Goal: Information Seeking & Learning: Learn about a topic

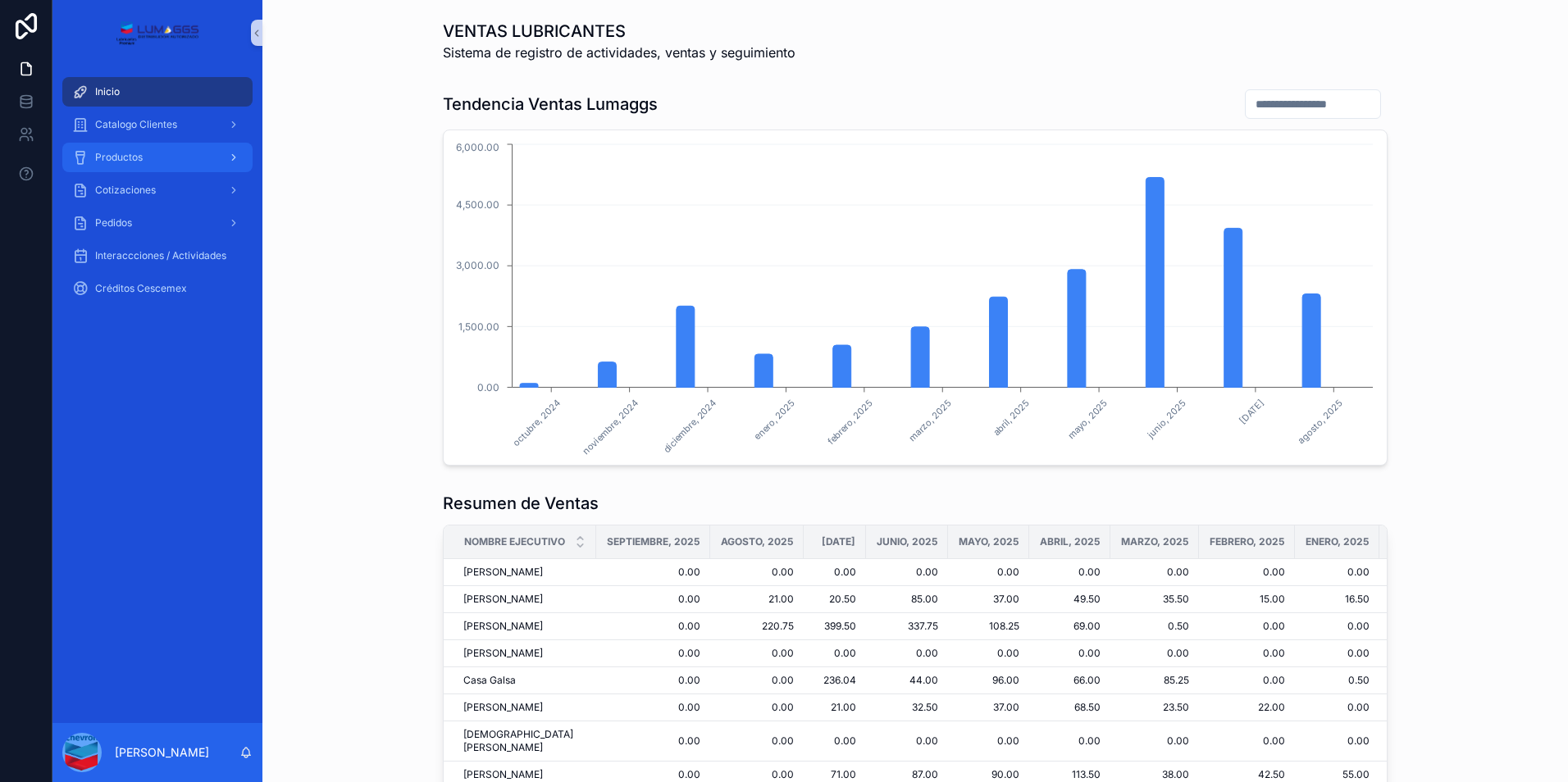
click at [154, 155] on div "Productos" at bounding box center [157, 157] width 171 height 26
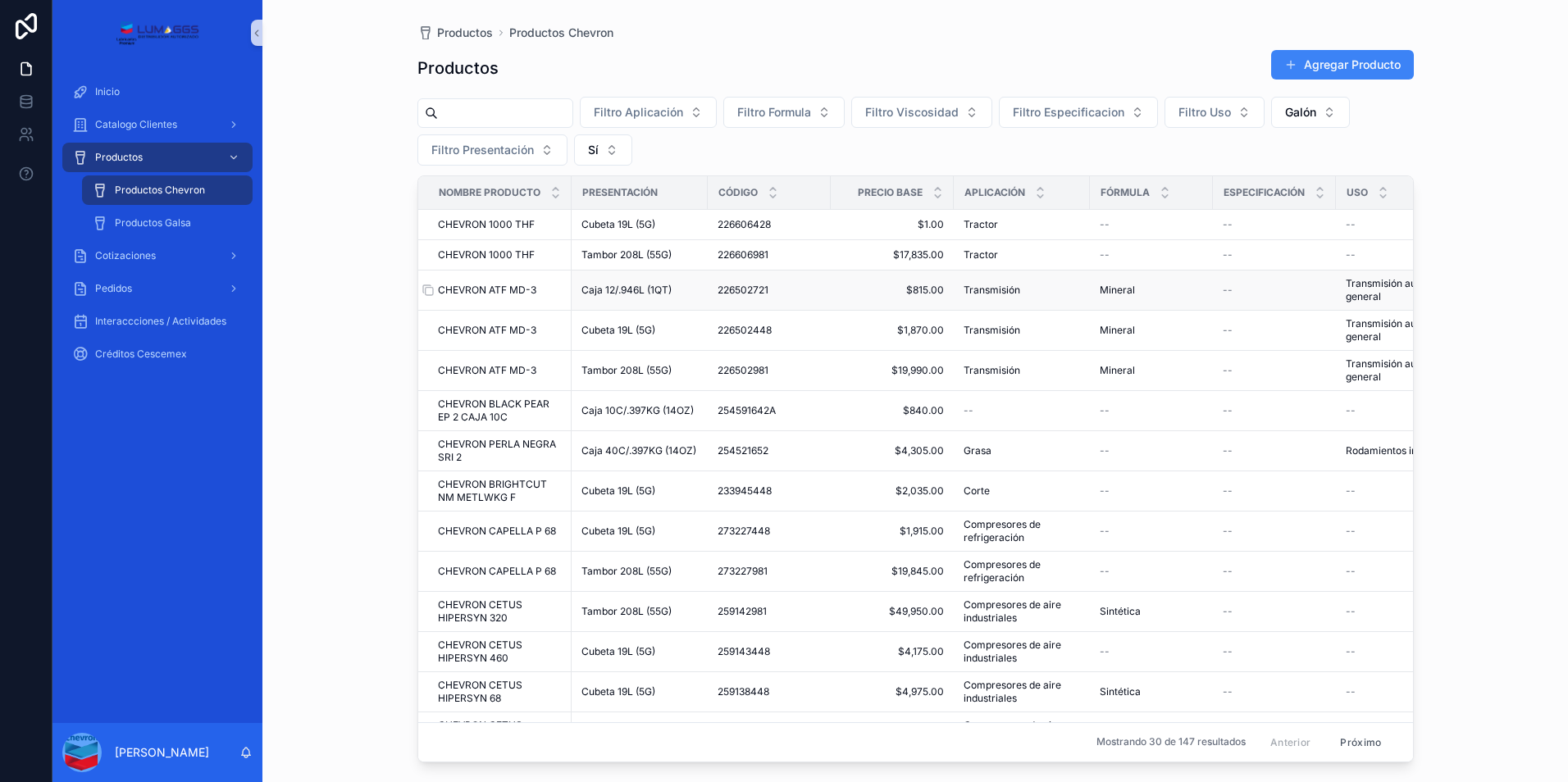
click at [488, 290] on span "CHEVRON ATF MD-3" at bounding box center [487, 290] width 99 height 13
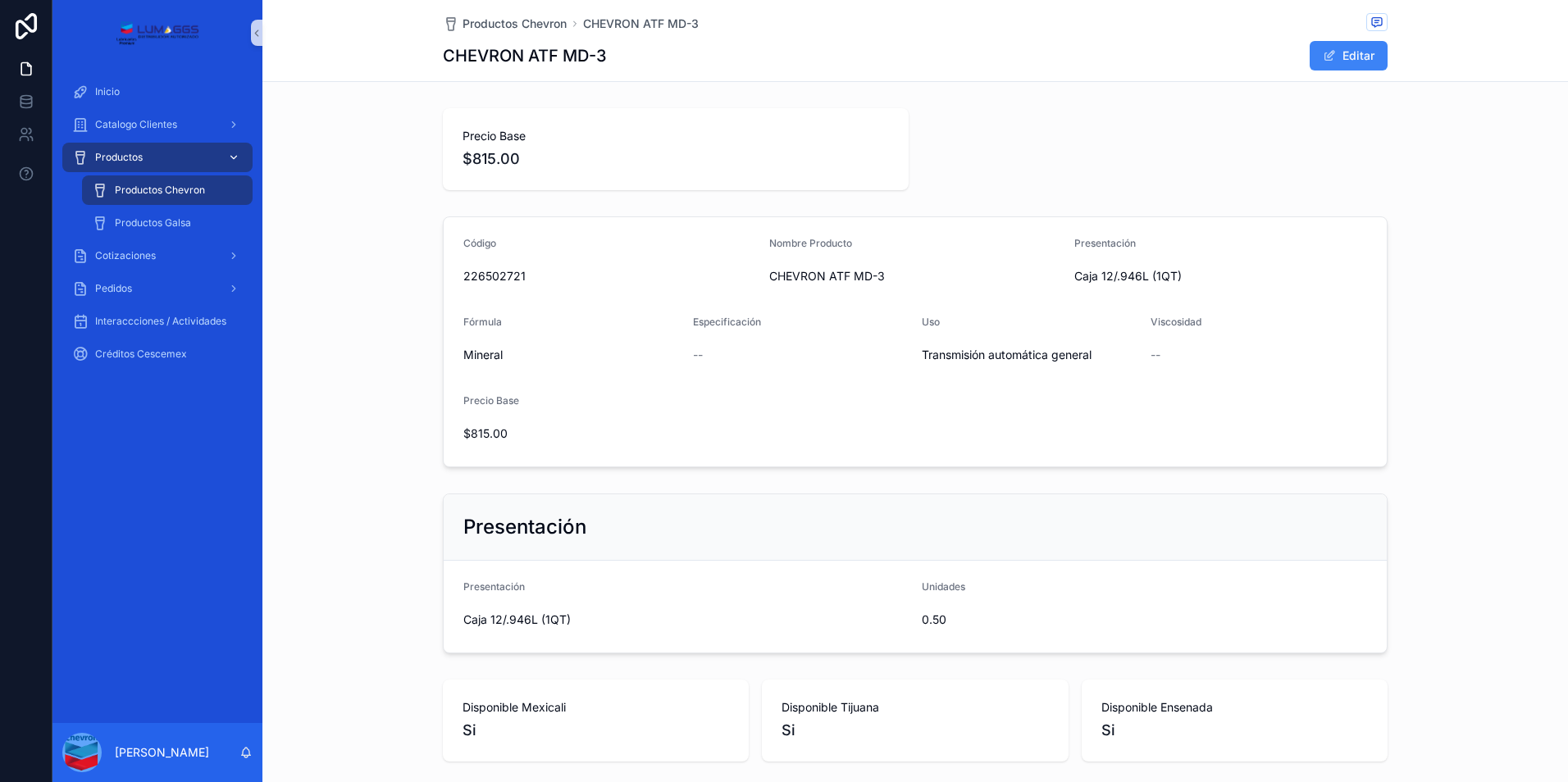
click at [228, 156] on icon "Contenido desplazable" at bounding box center [234, 158] width 12 height 12
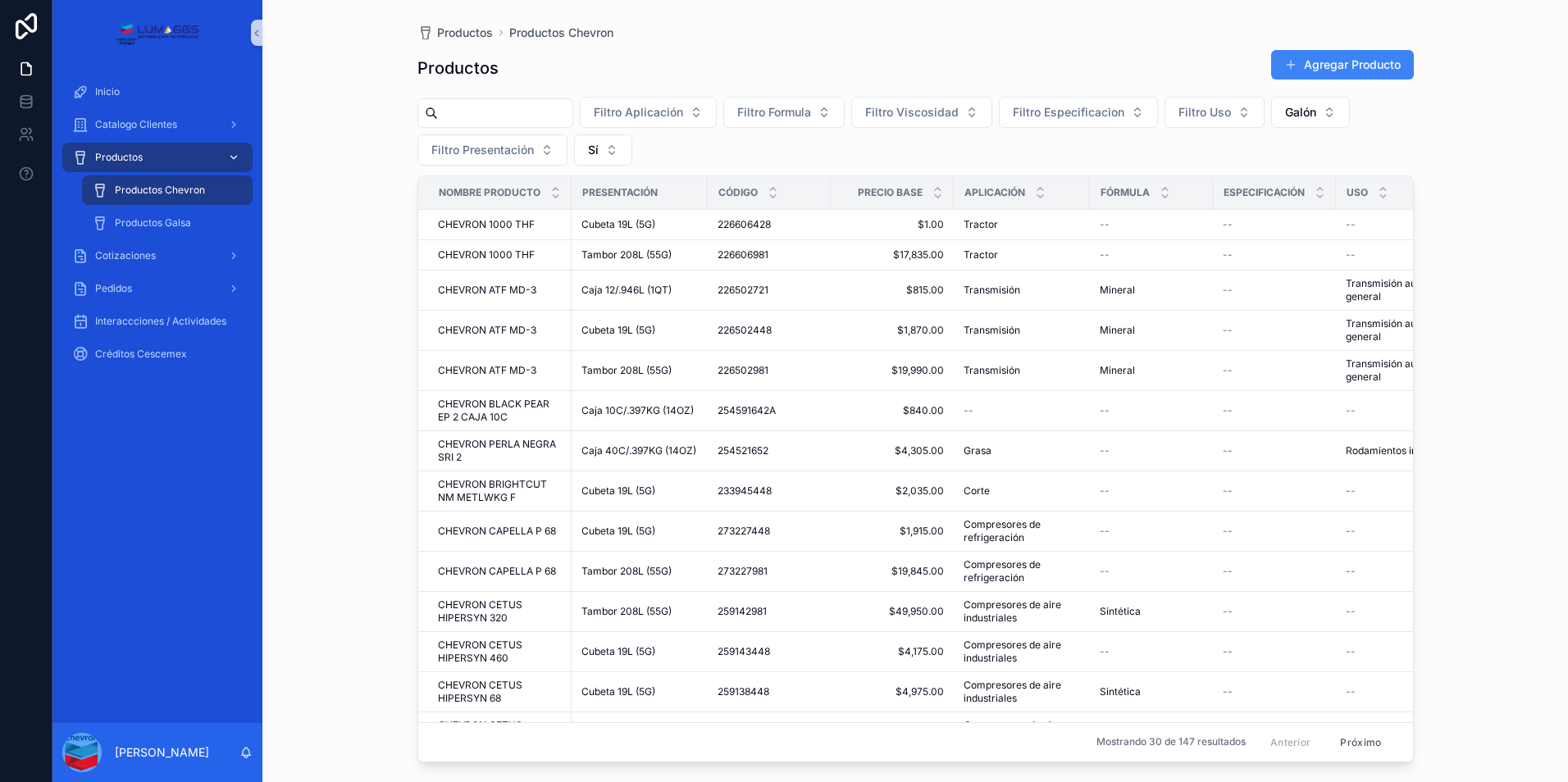
click at [234, 156] on icon "Contenido desplazable" at bounding box center [234, 158] width 12 height 12
click at [155, 321] on span "Interaccciones / Actividades" at bounding box center [161, 321] width 131 height 13
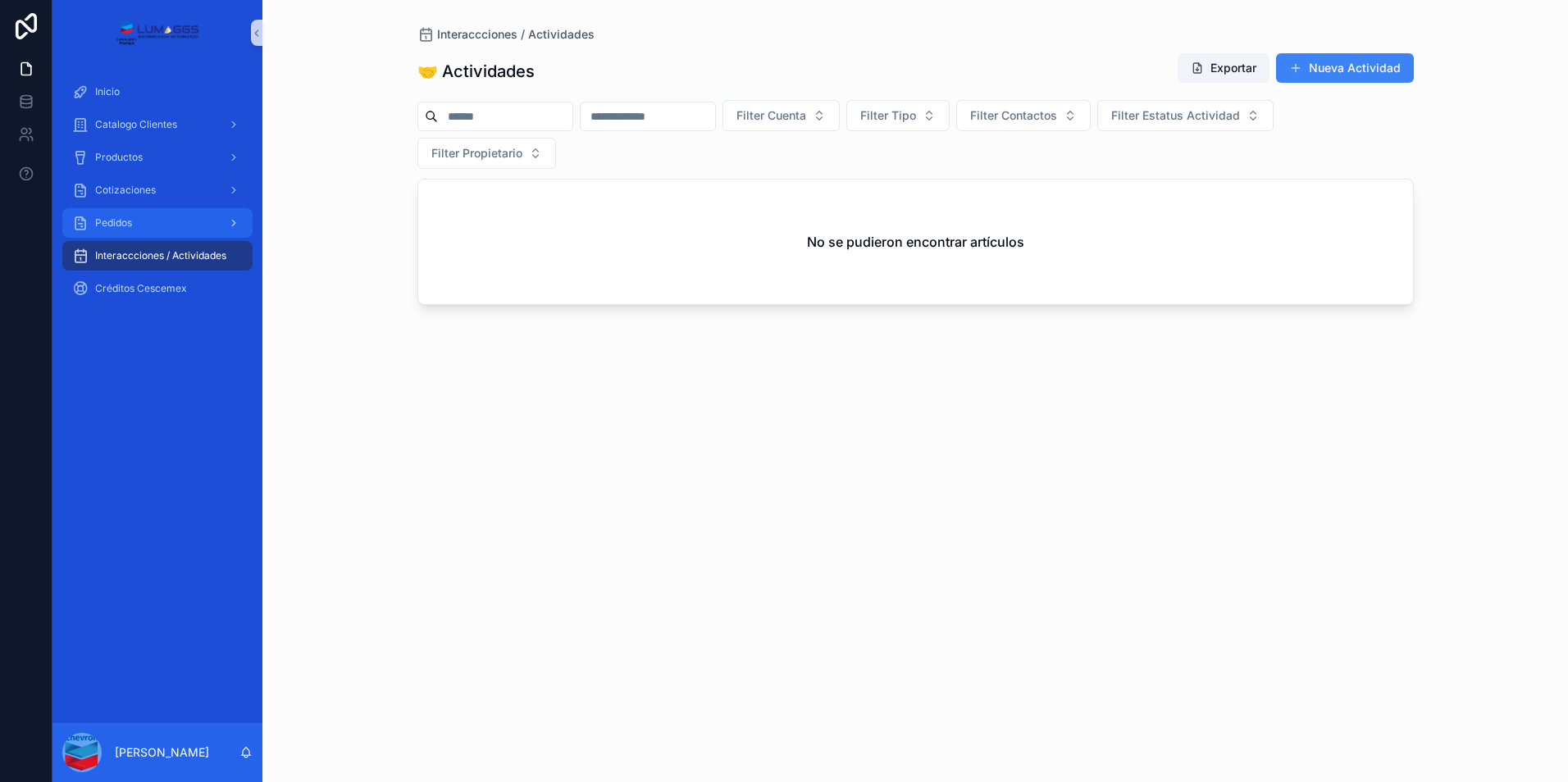
click at [130, 231] on div "Pedidos" at bounding box center [157, 222] width 171 height 26
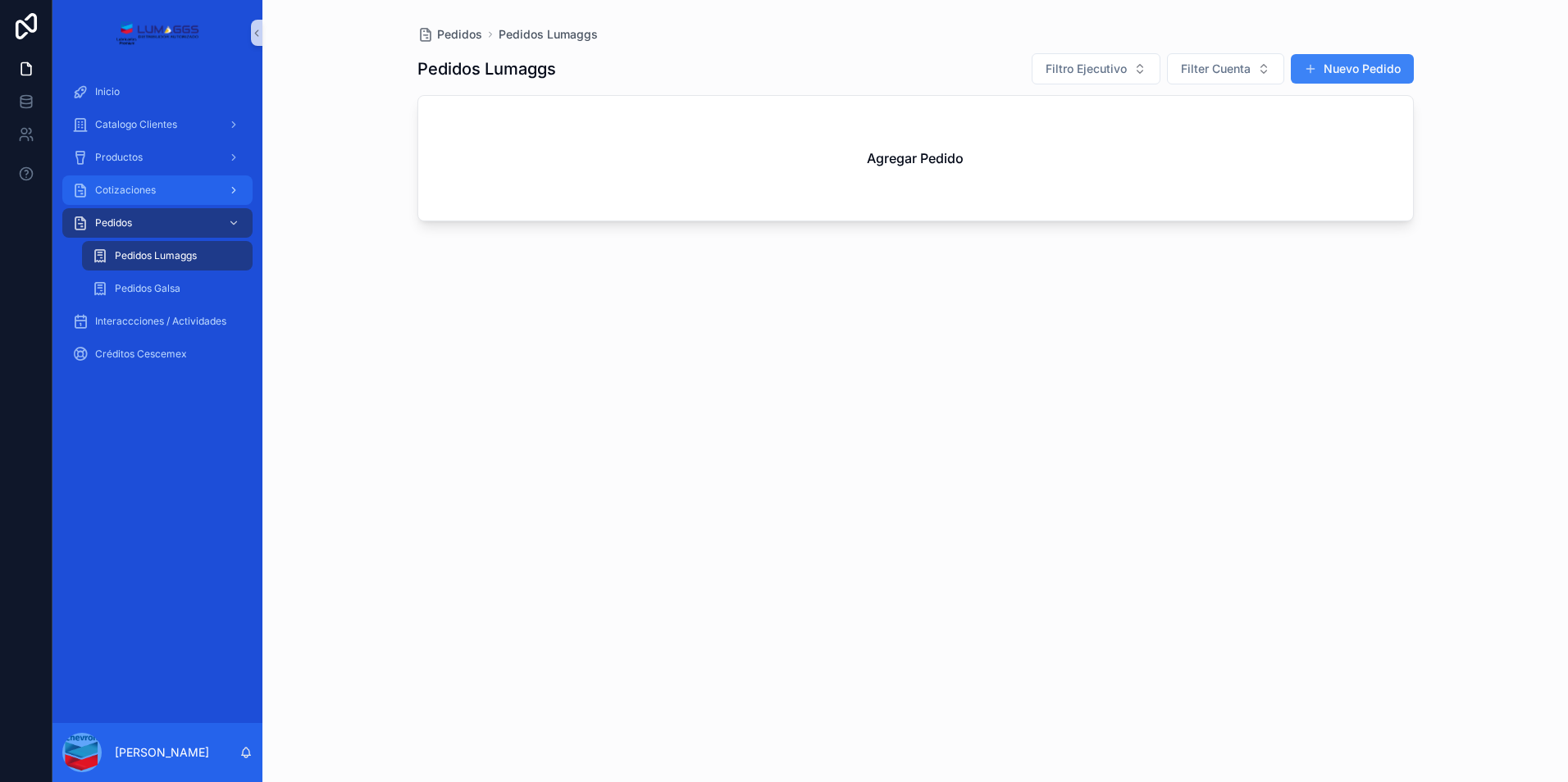
click at [143, 190] on span "Cotizaciones" at bounding box center [125, 189] width 60 height 13
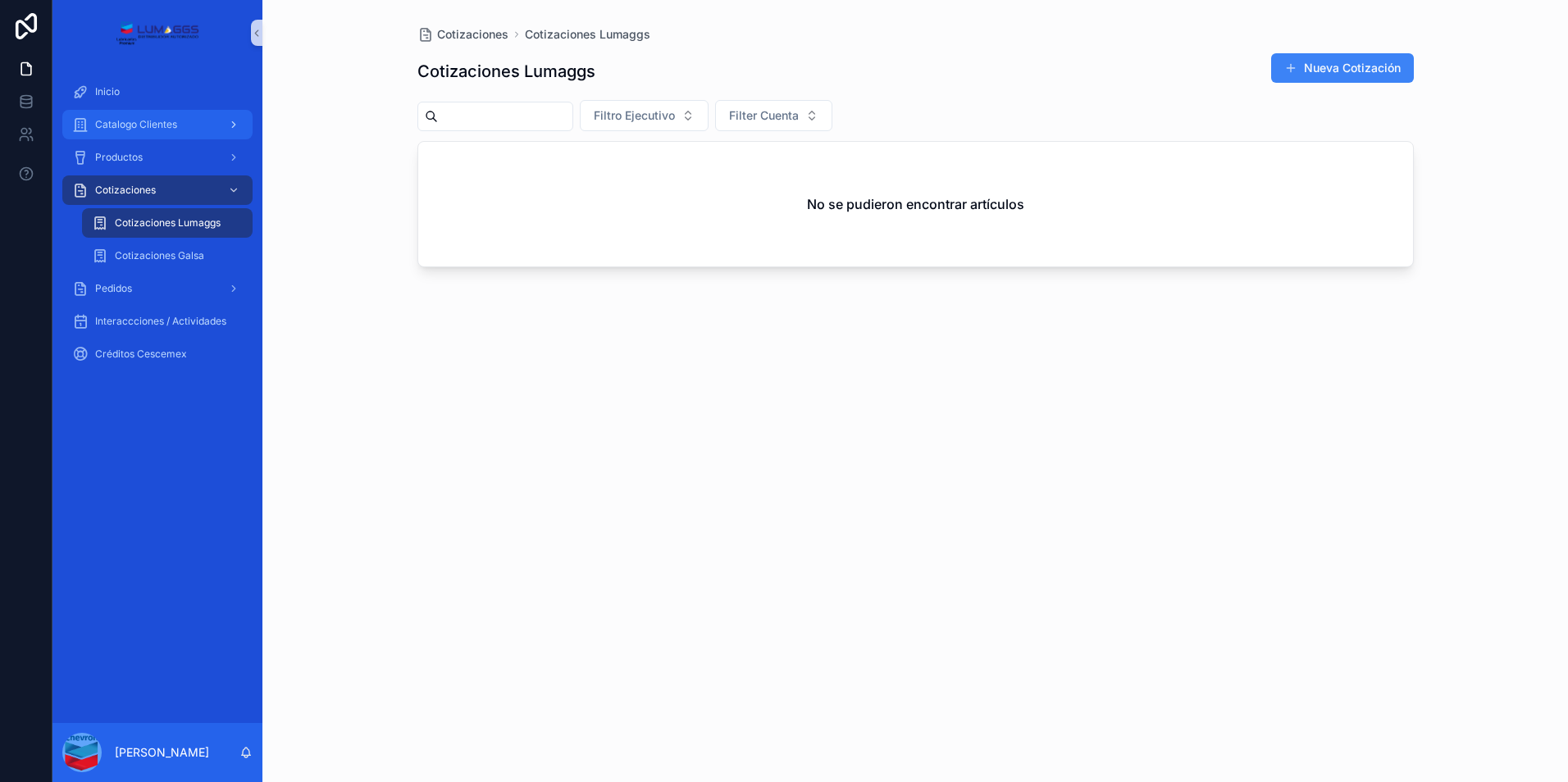
click at [141, 120] on span "Catalogo Clientes" at bounding box center [136, 124] width 82 height 13
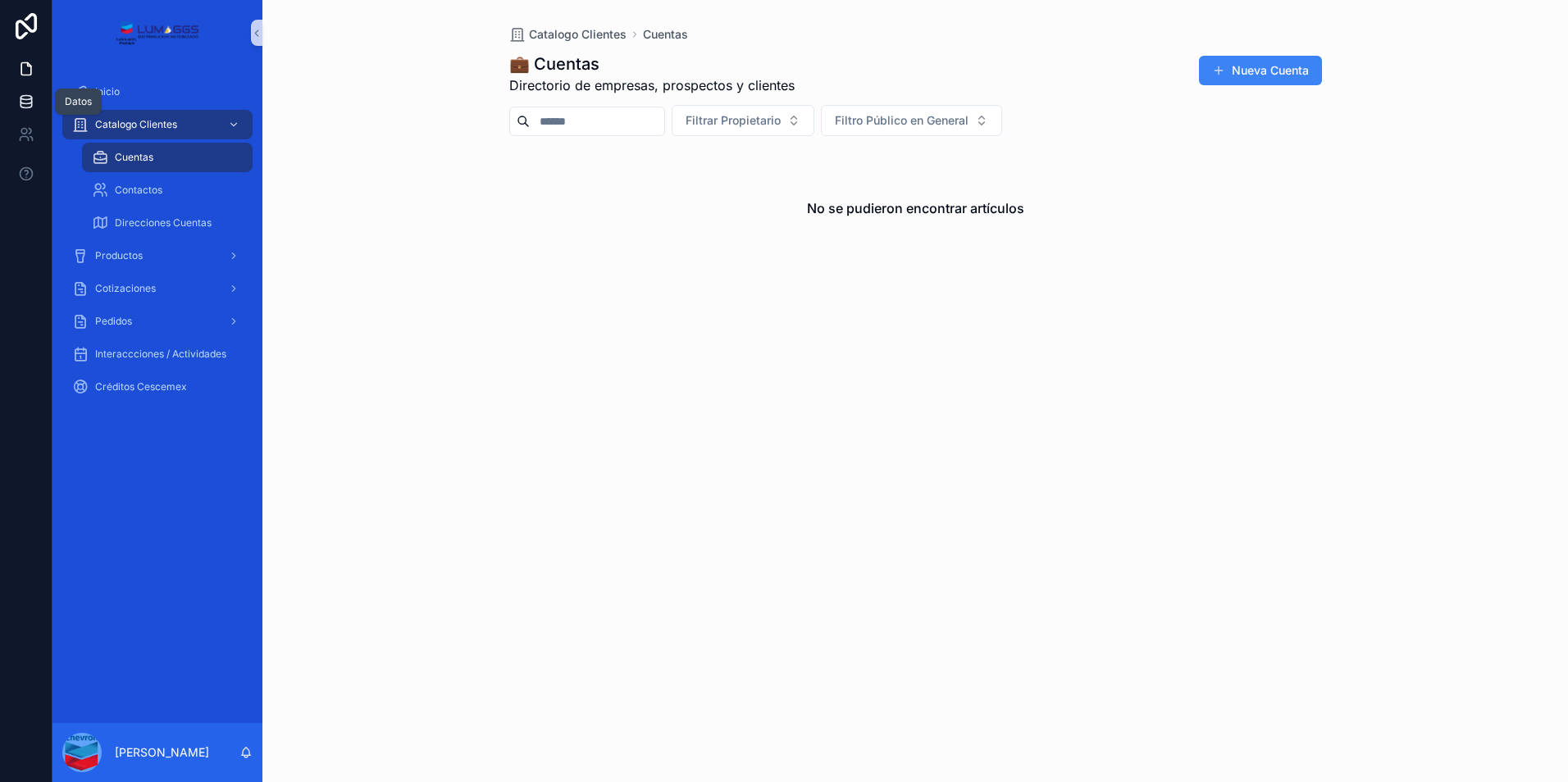
click at [24, 103] on icon at bounding box center [25, 101] width 16 height 16
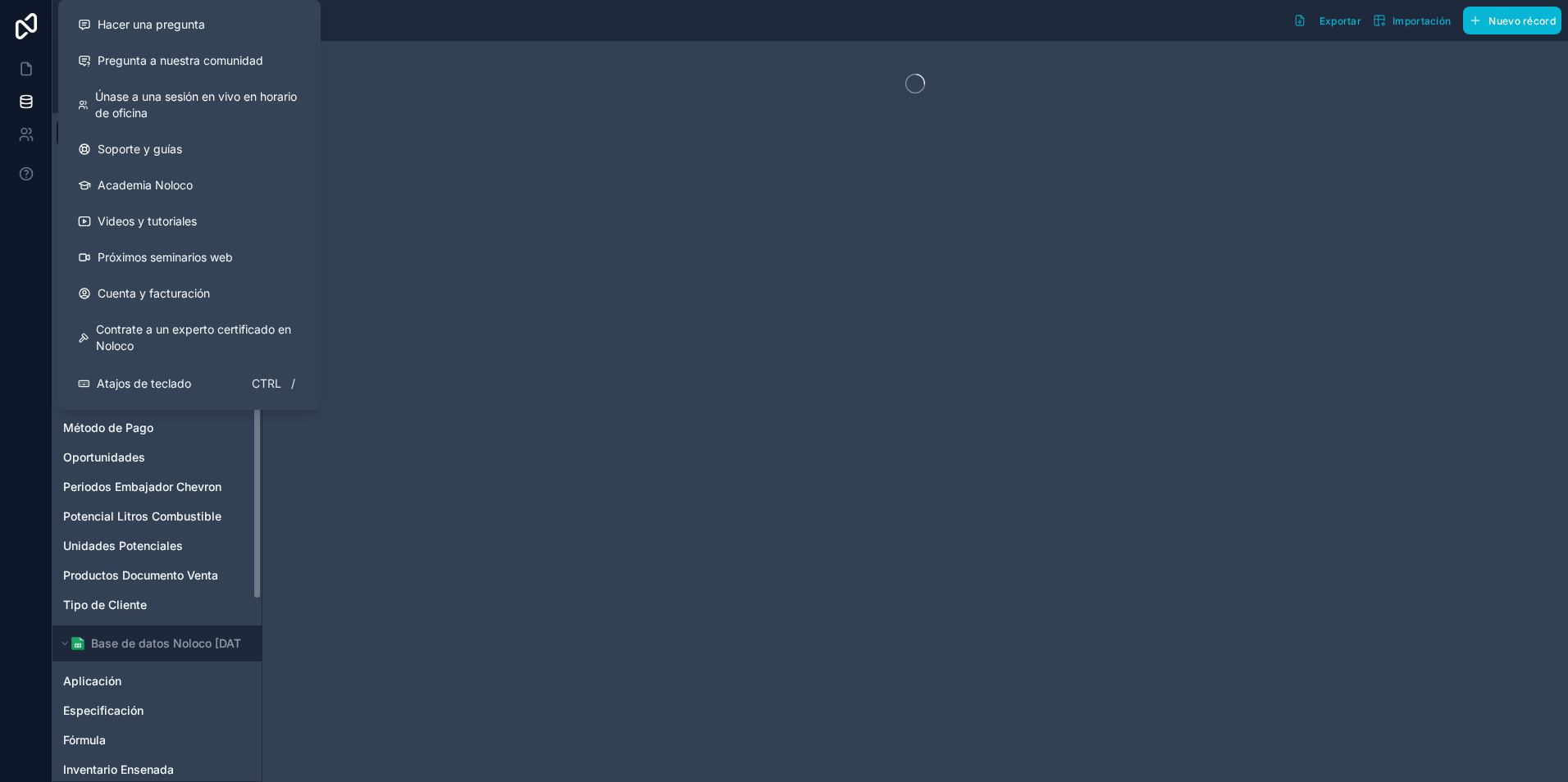
click at [680, 391] on div at bounding box center [915, 411] width 1306 height 741
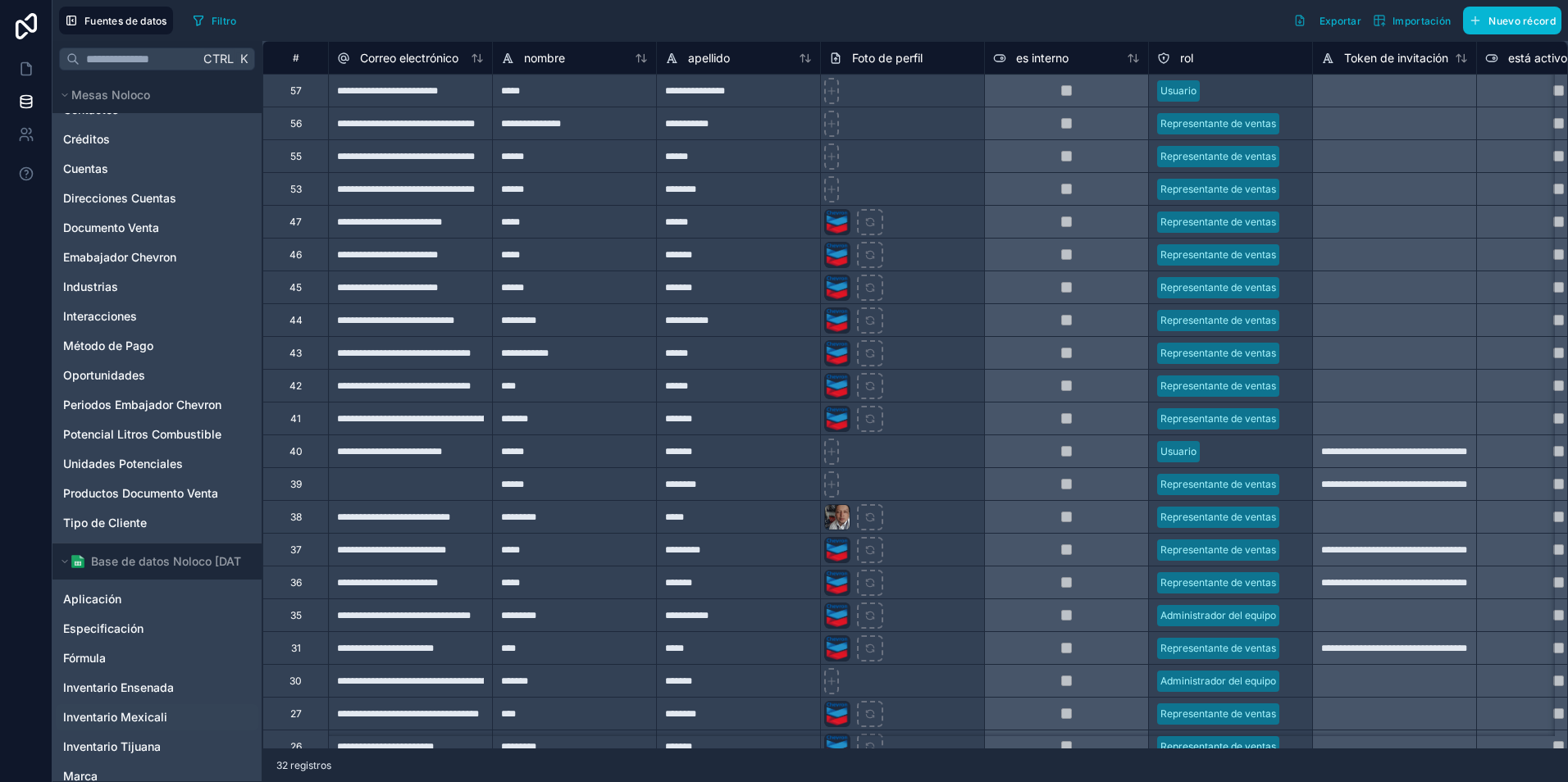
click at [144, 717] on span "Inventario Mexicali" at bounding box center [115, 717] width 104 height 16
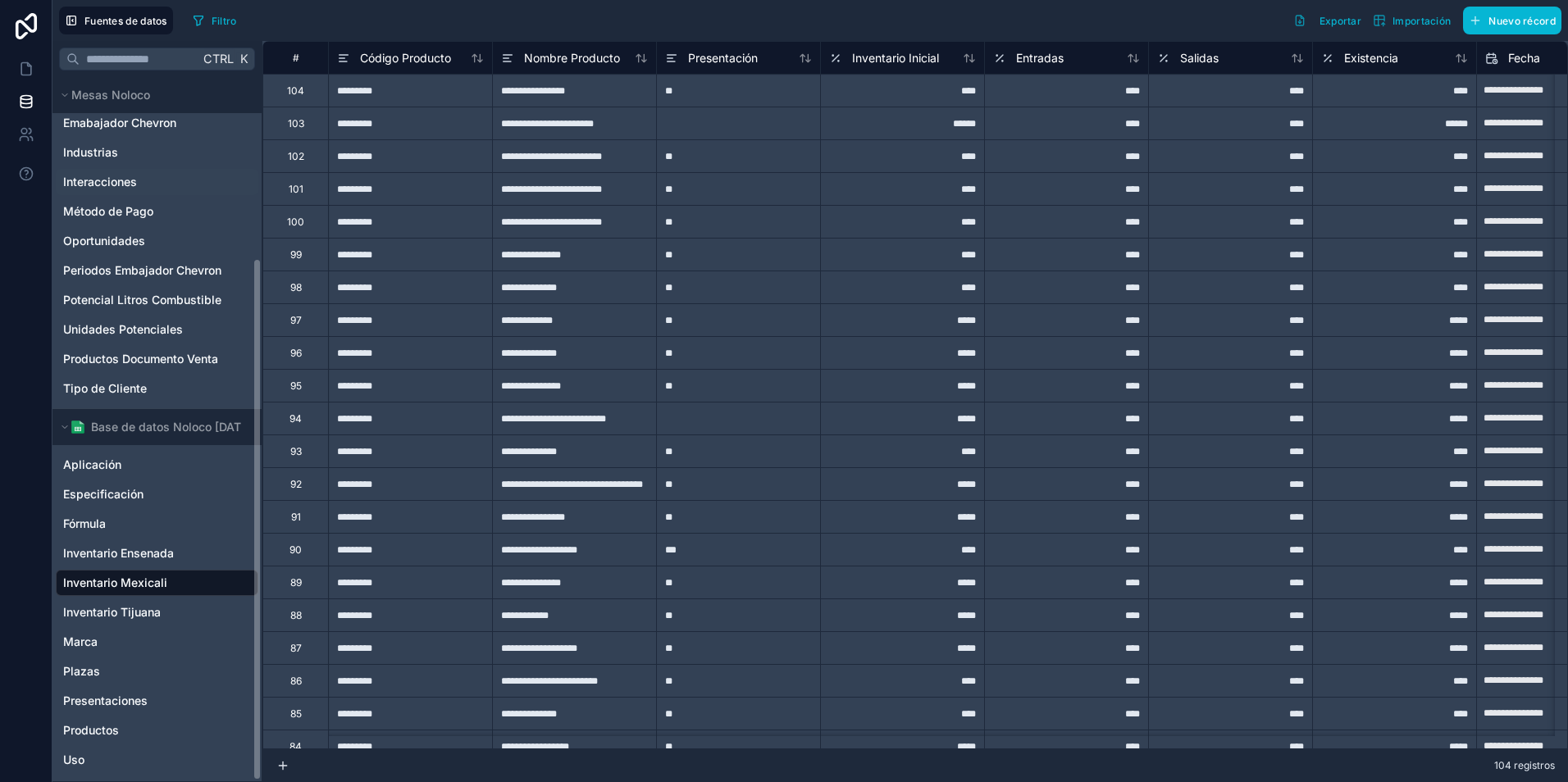
scroll to position [245, 0]
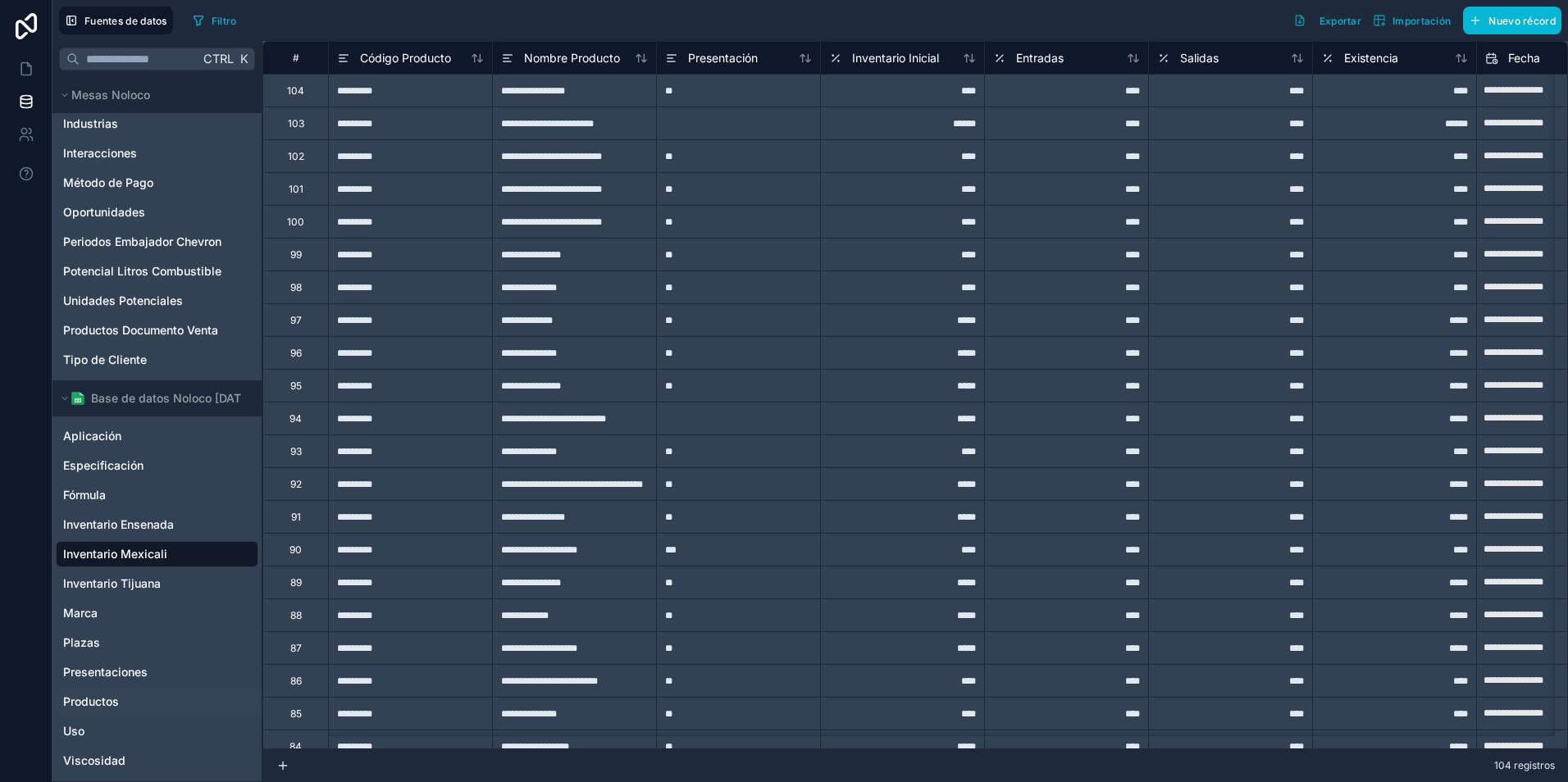
click at [87, 700] on span "Productos" at bounding box center [91, 701] width 56 height 16
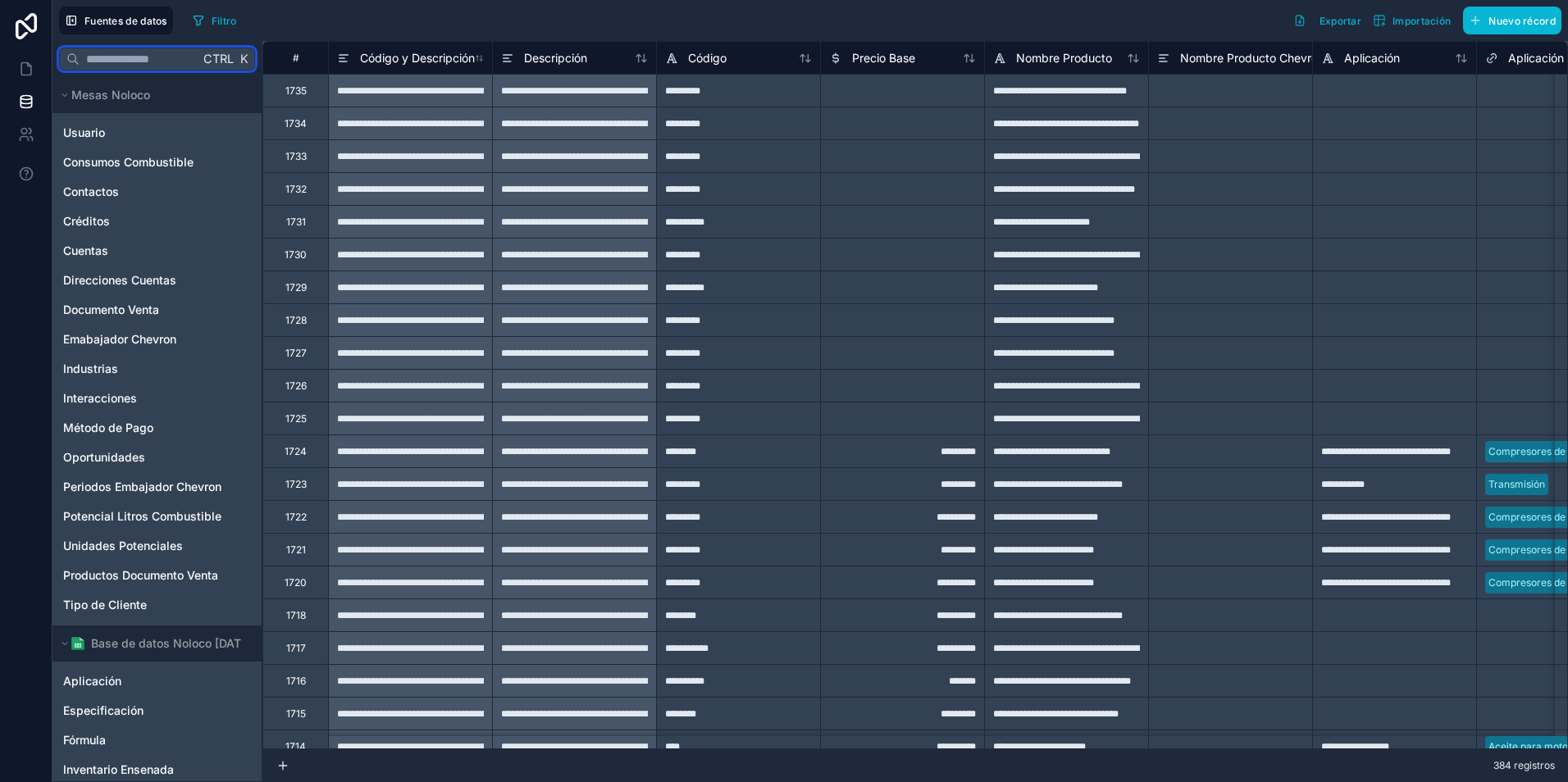
click at [106, 55] on input "text" at bounding box center [139, 59] width 120 height 30
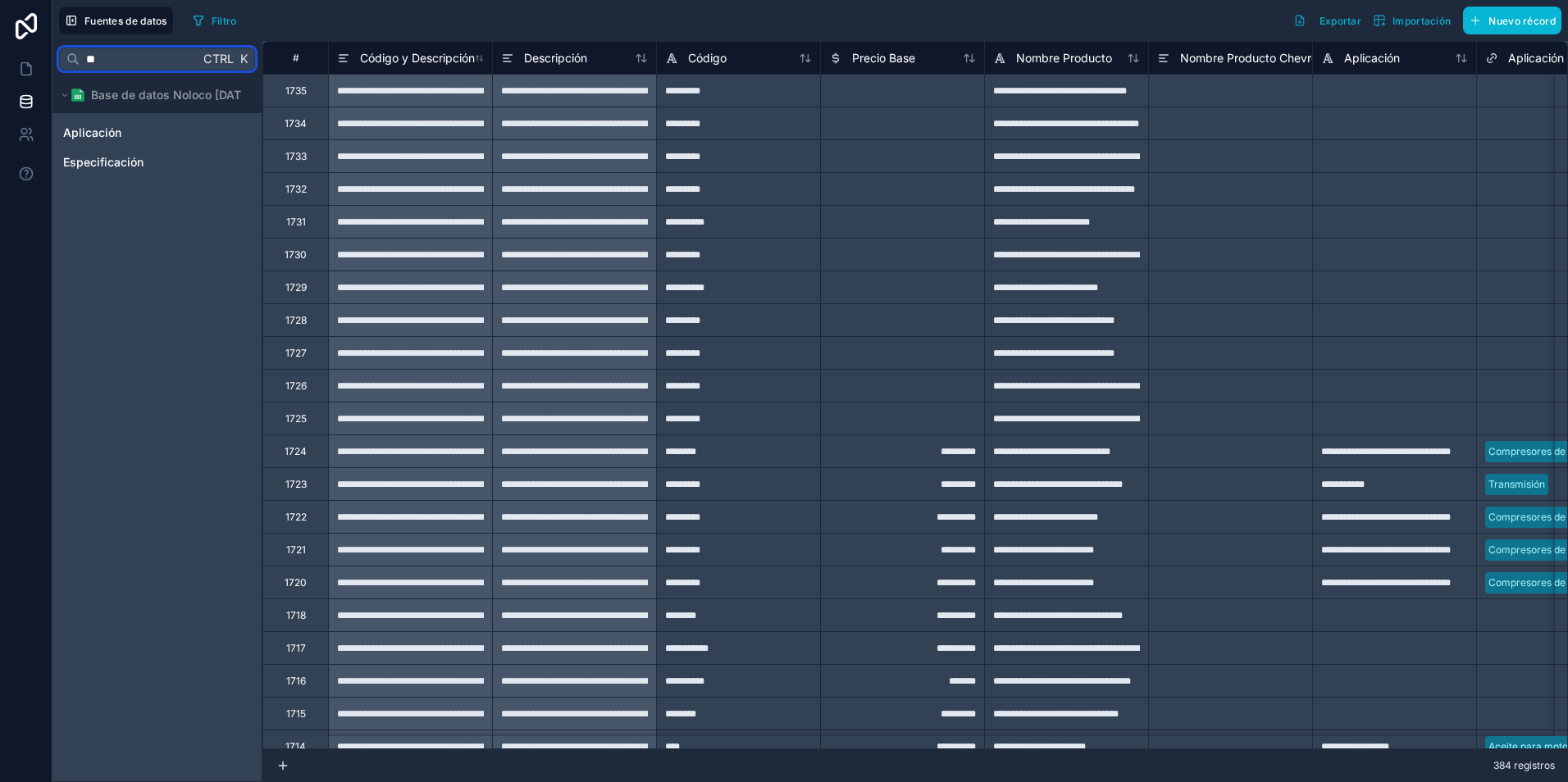
type input "*"
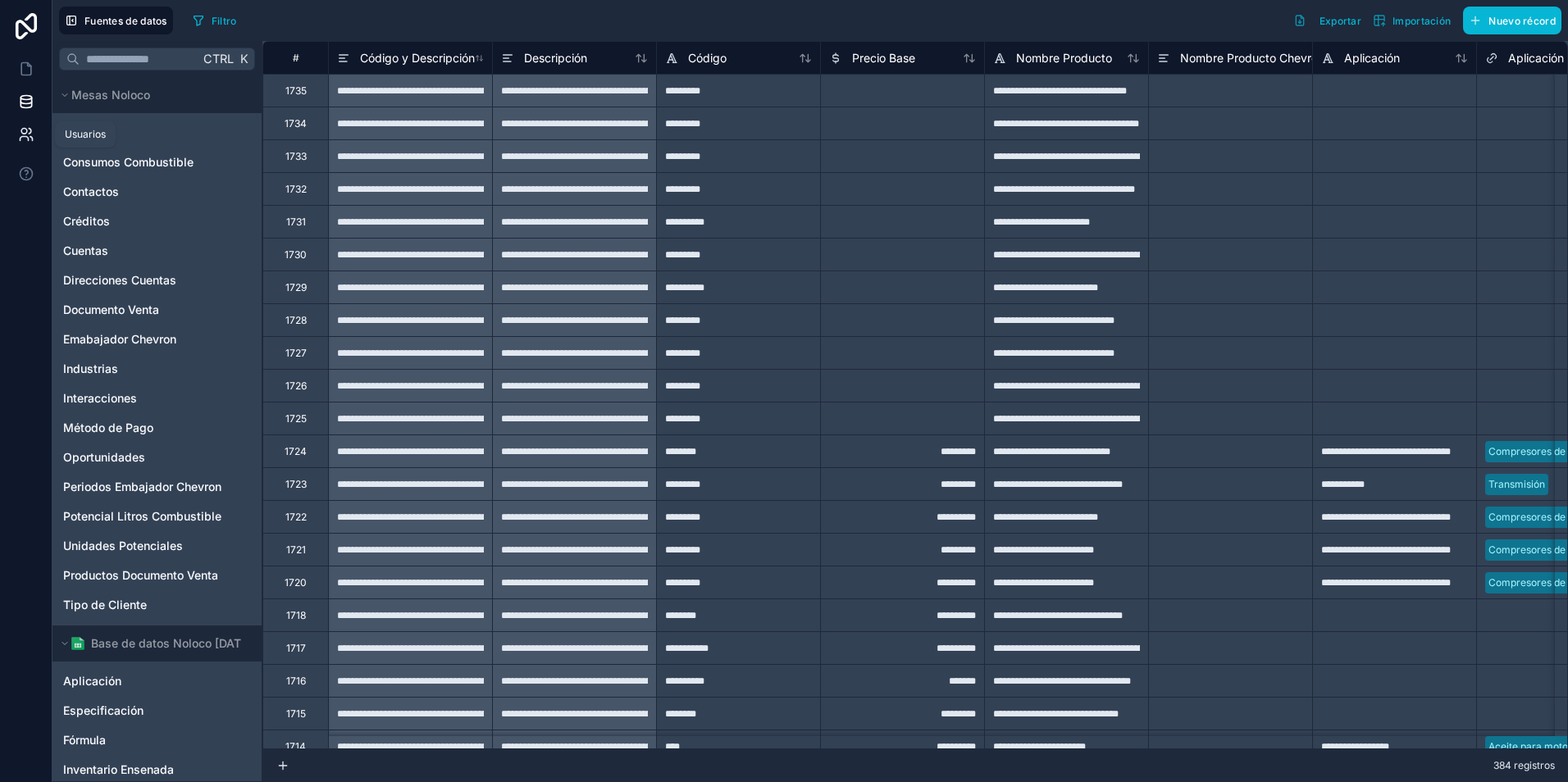
click at [26, 130] on icon at bounding box center [24, 132] width 6 height 6
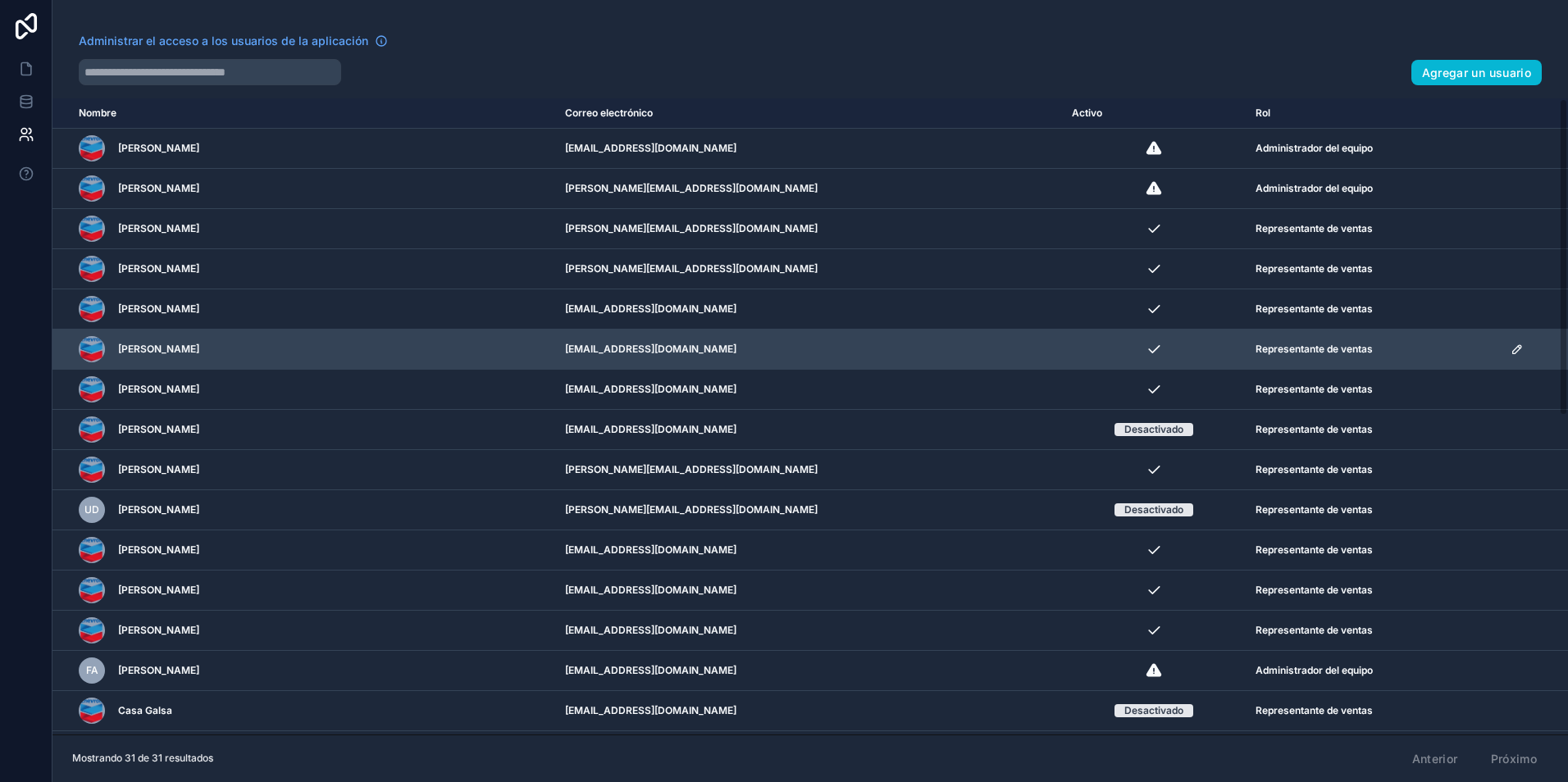
click at [791, 333] on td "[EMAIL_ADDRESS][DOMAIN_NAME]" at bounding box center [808, 349] width 507 height 40
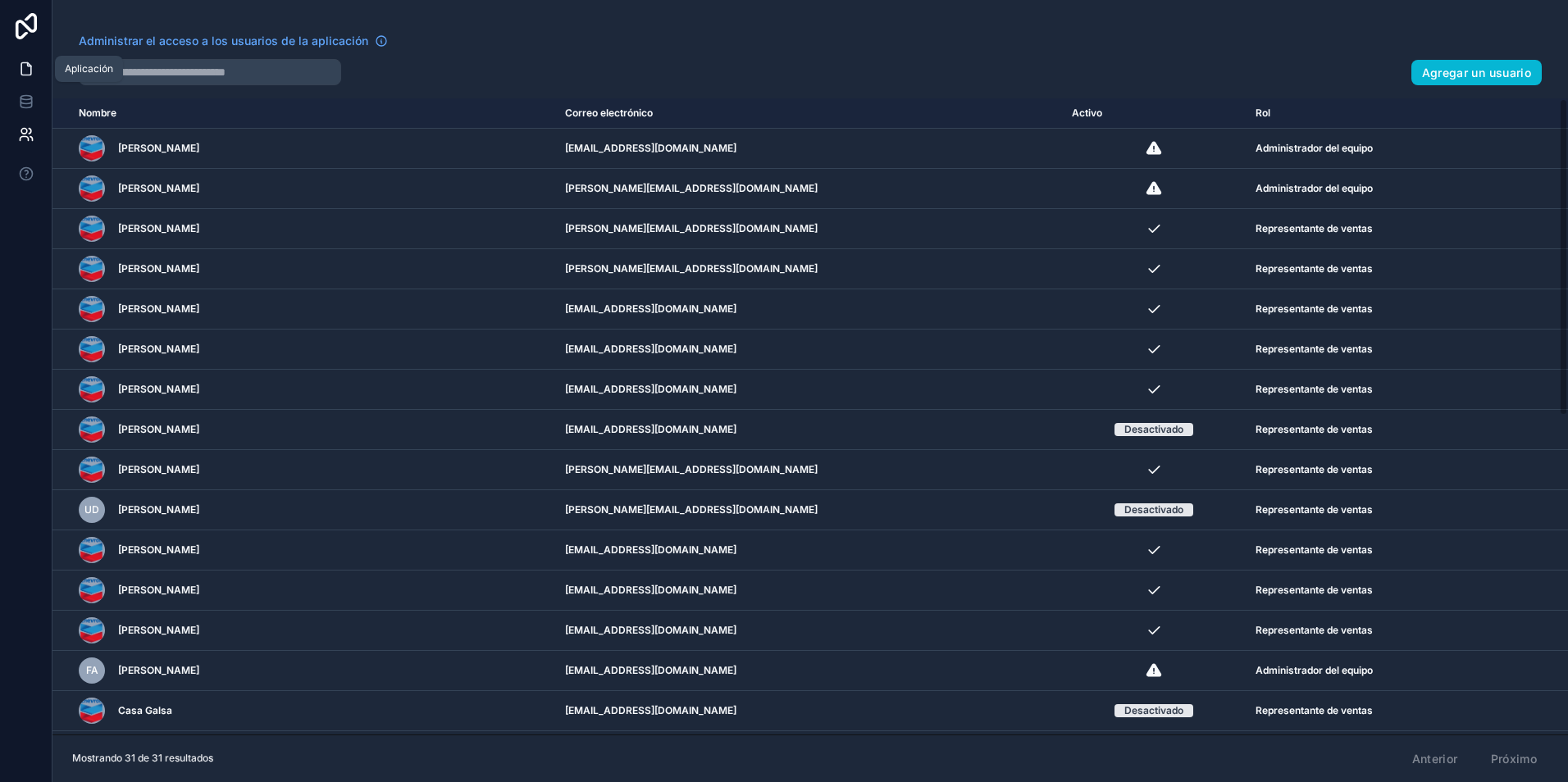
click at [26, 71] on icon at bounding box center [25, 68] width 16 height 16
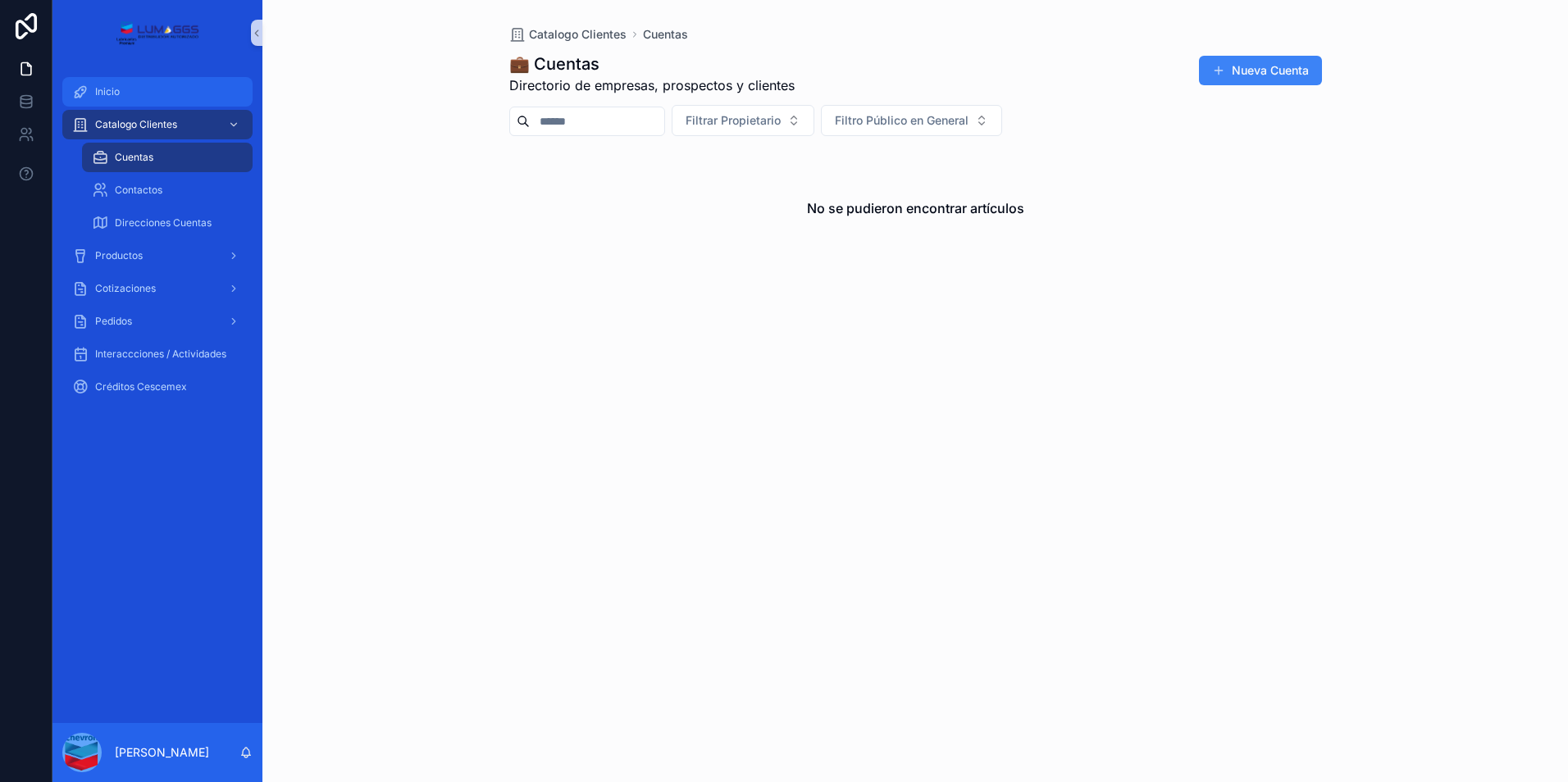
click at [93, 94] on div "Inicio" at bounding box center [157, 92] width 171 height 26
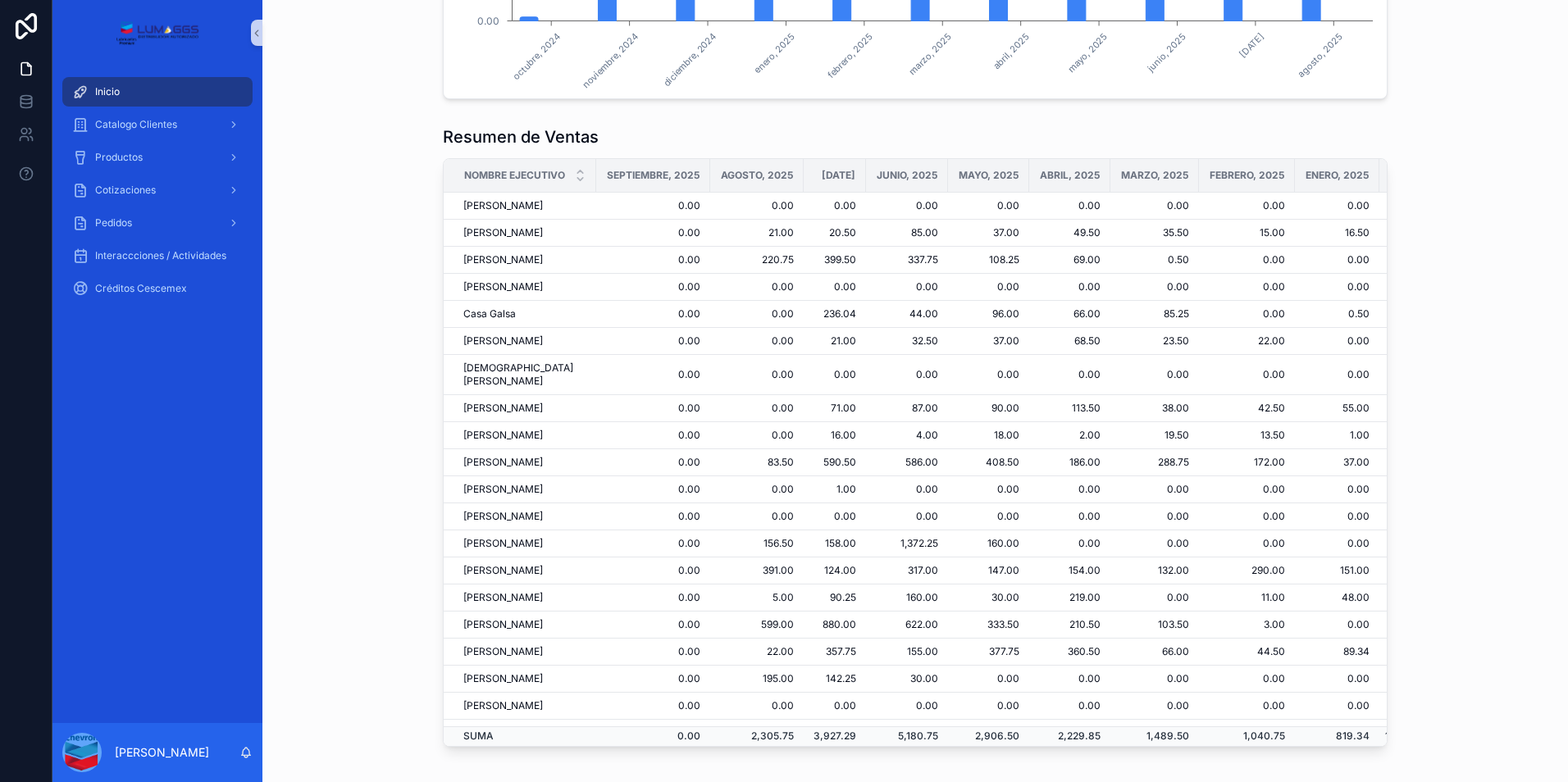
scroll to position [141, 0]
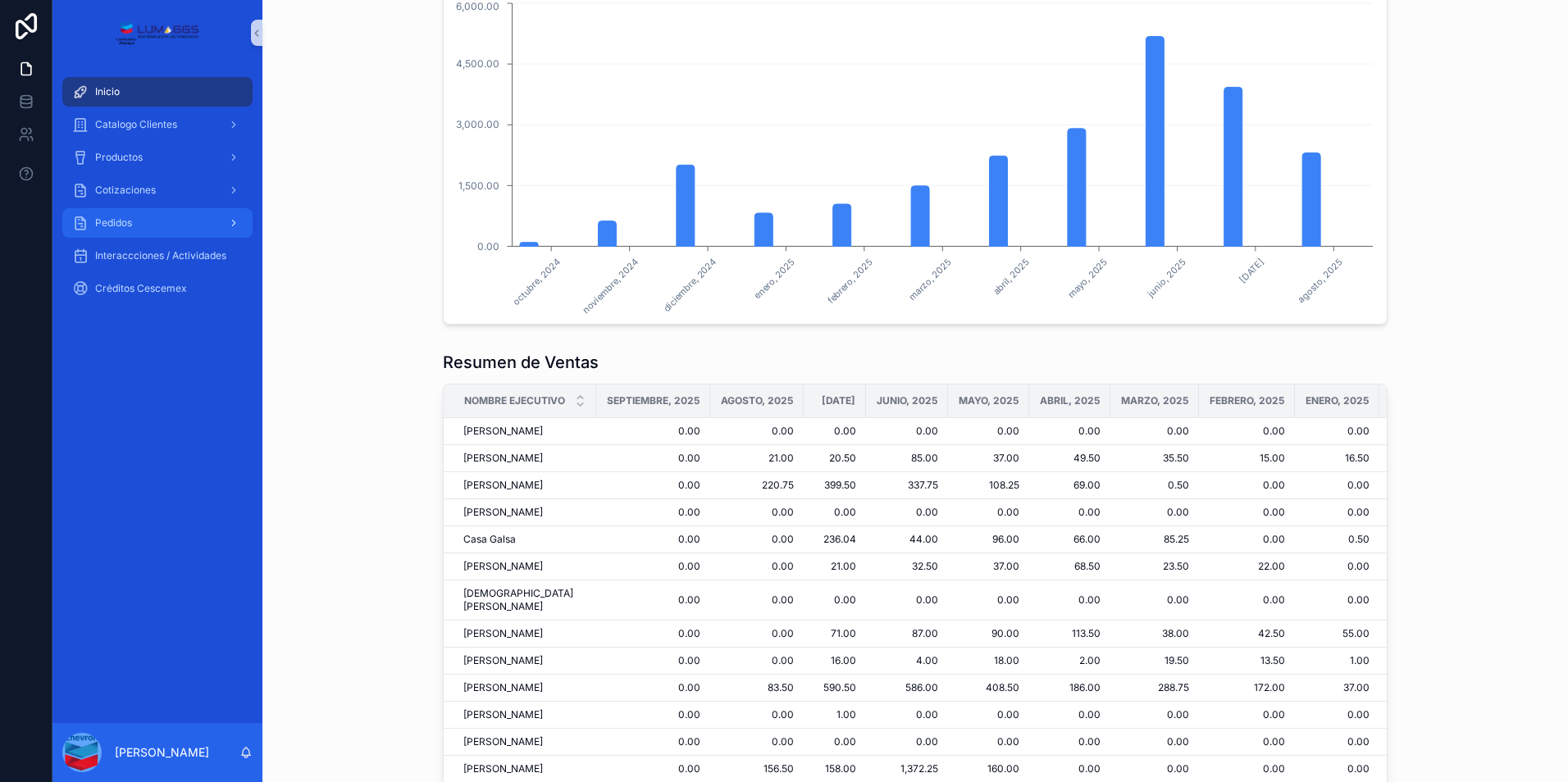
click at [237, 226] on icon "Contenido desplazable" at bounding box center [234, 223] width 12 height 12
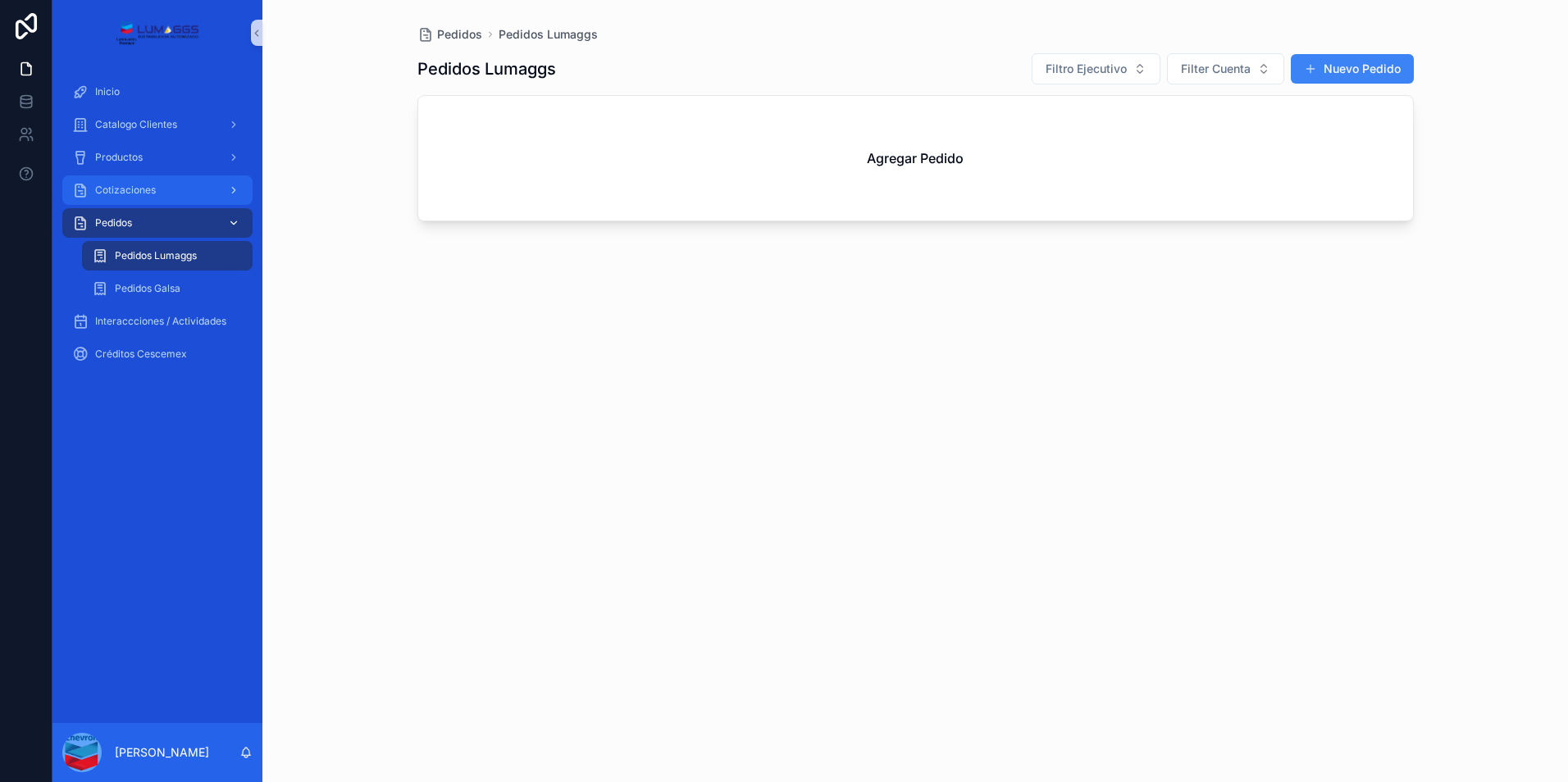
click at [239, 191] on icon "Contenido desplazable" at bounding box center [234, 190] width 12 height 12
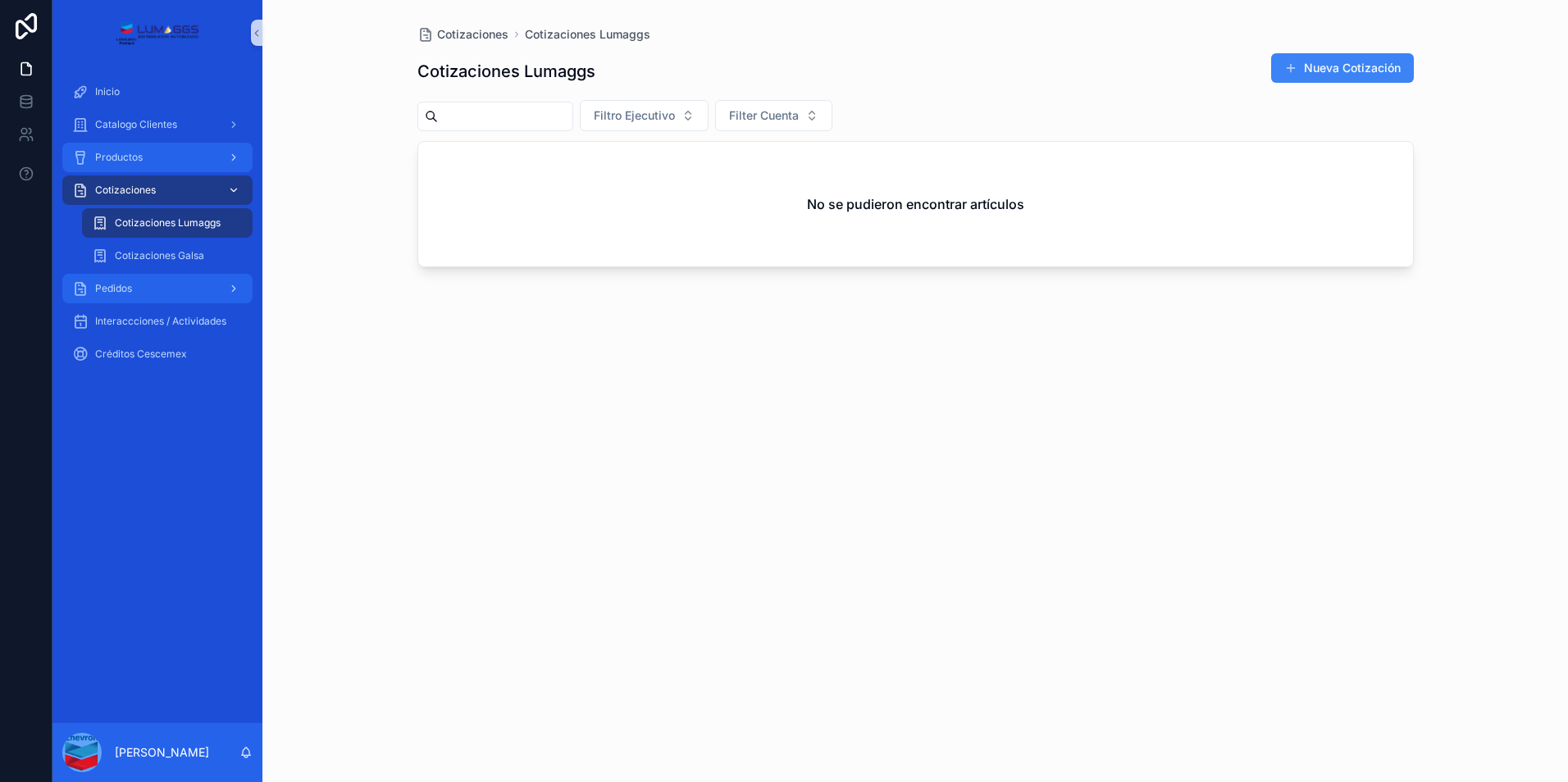
click at [240, 158] on div "Contenido desplazable" at bounding box center [232, 157] width 21 height 26
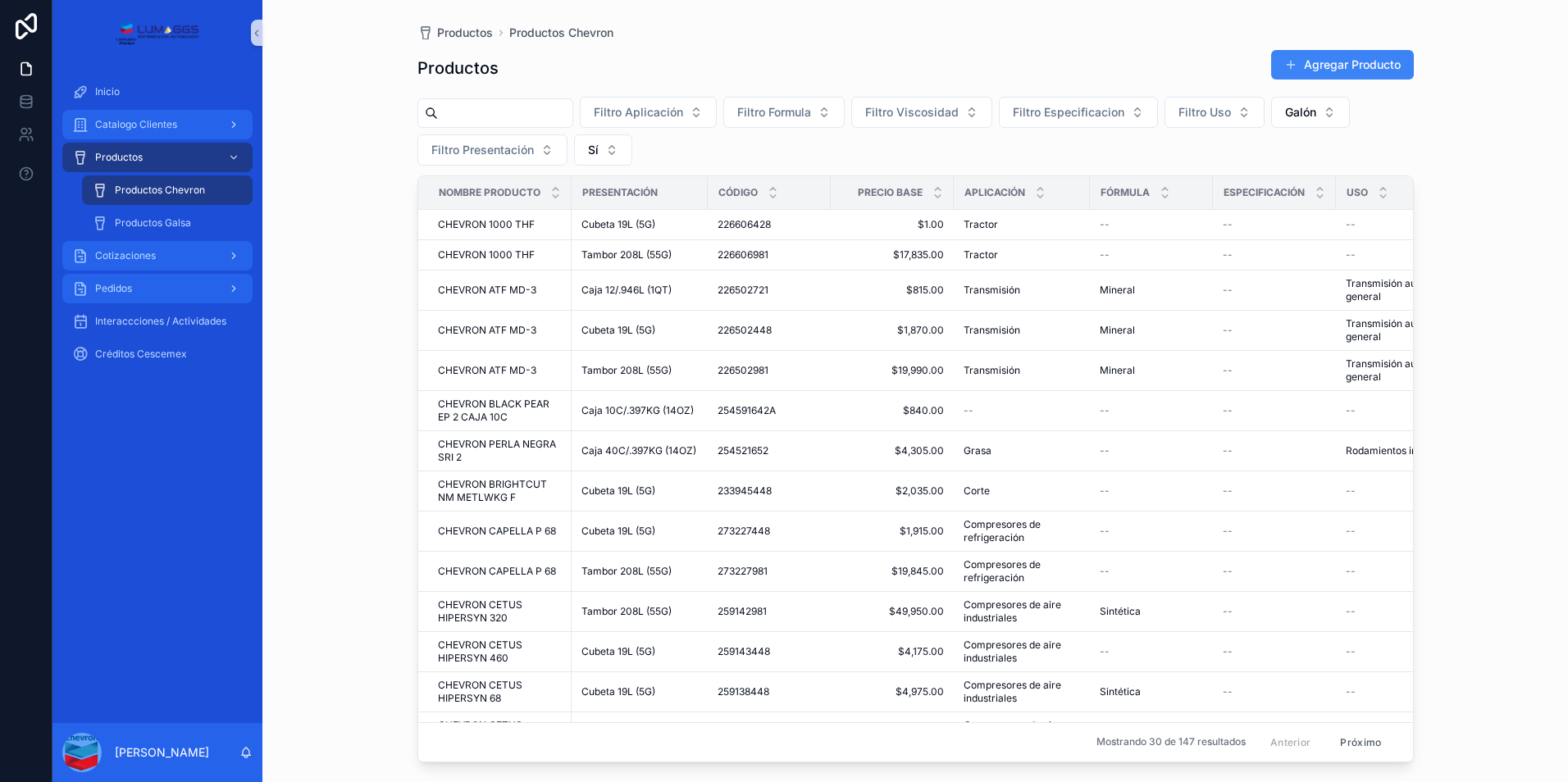
click at [240, 131] on div "Contenido desplazable" at bounding box center [232, 124] width 21 height 26
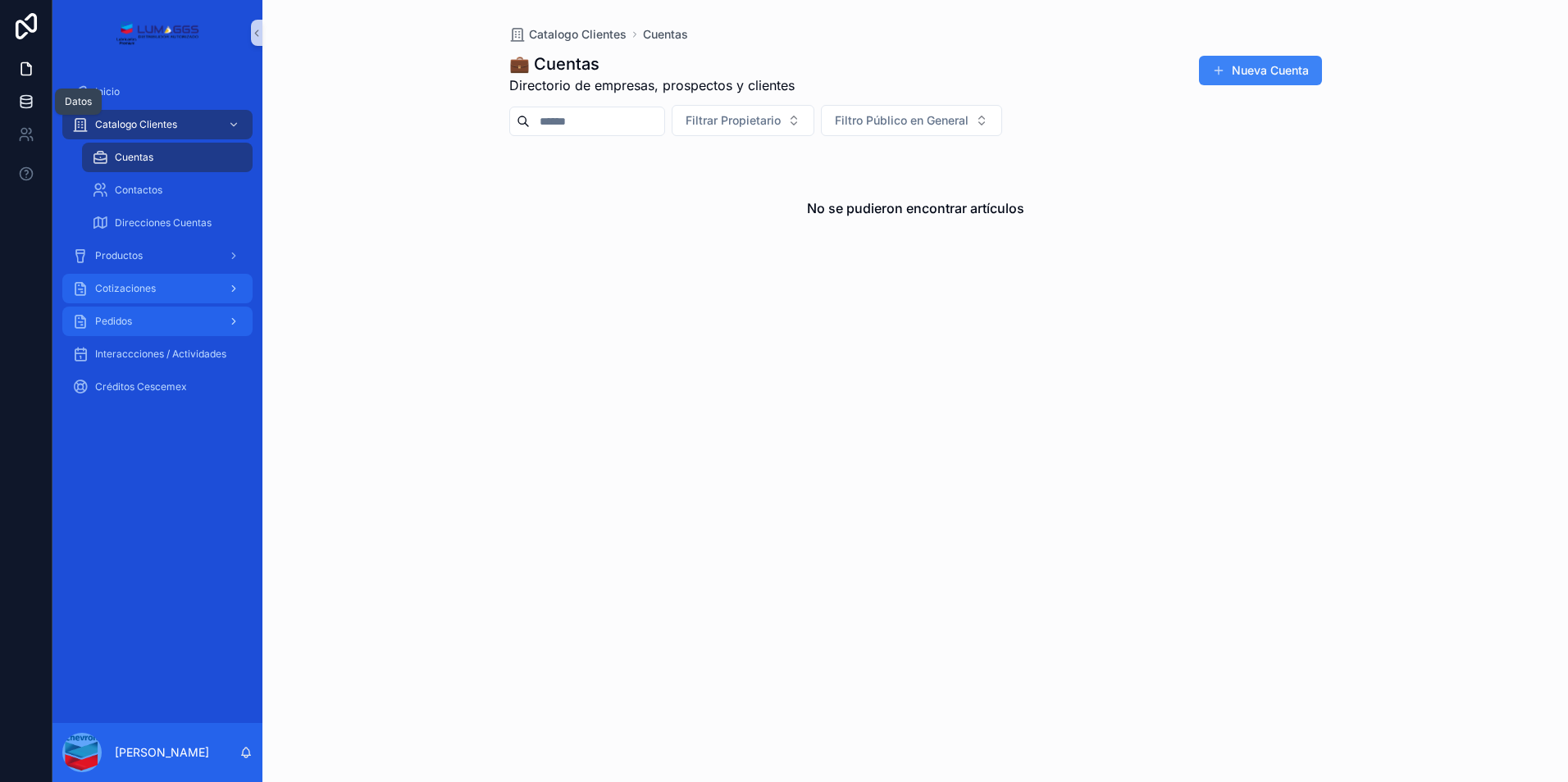
click at [31, 98] on icon at bounding box center [25, 101] width 11 height 7
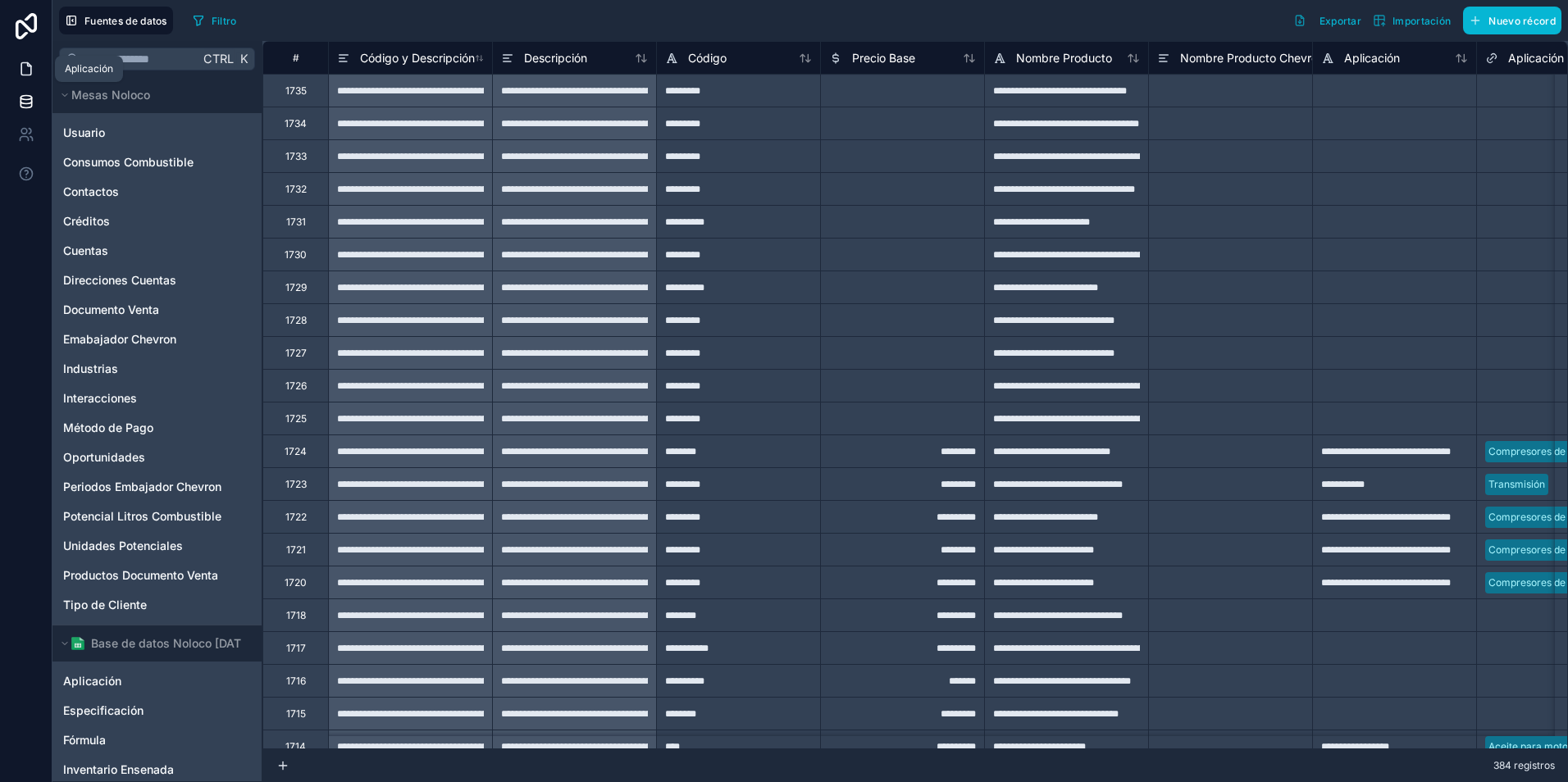
click at [28, 69] on icon at bounding box center [25, 68] width 16 height 16
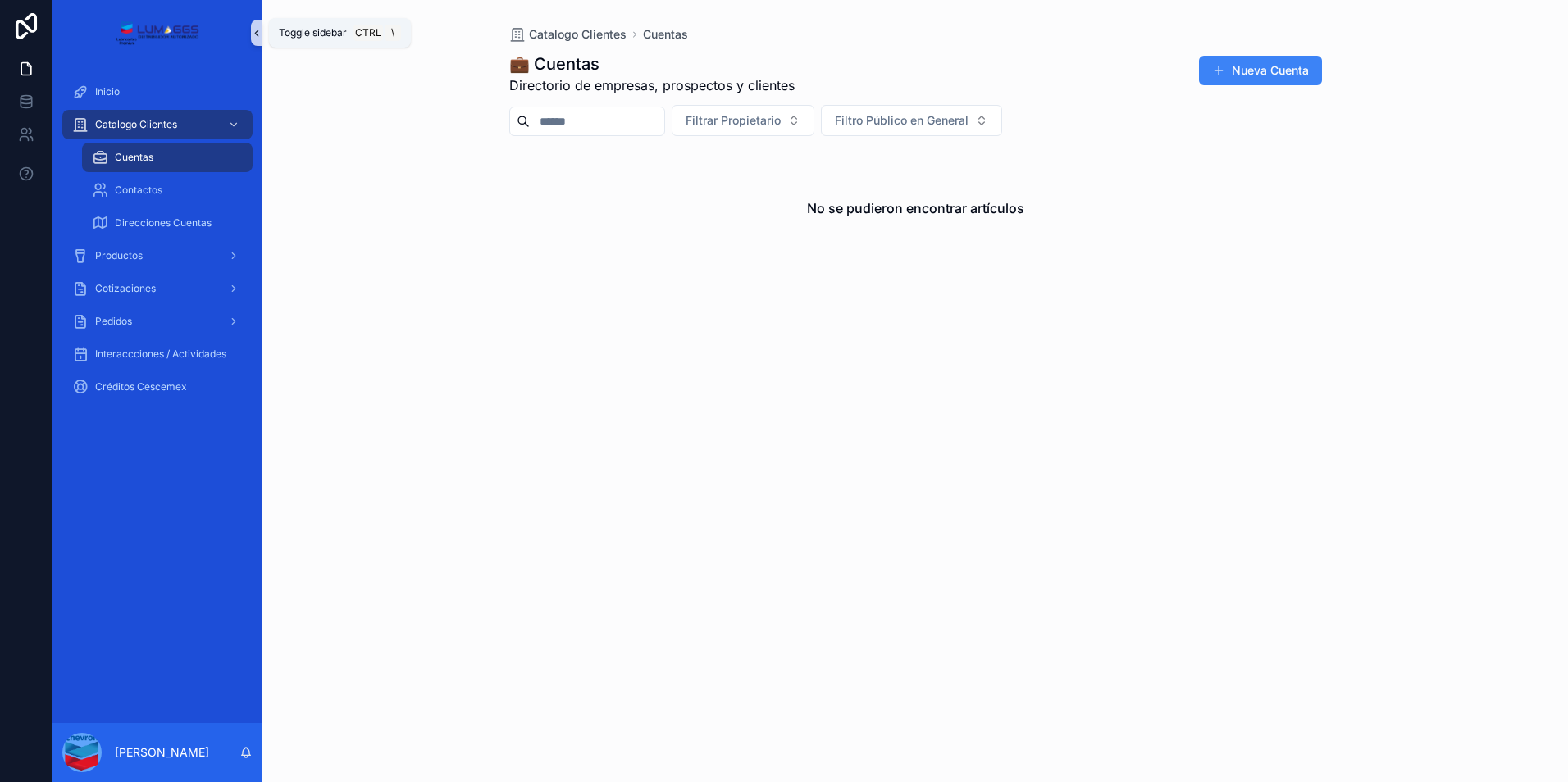
click at [255, 31] on icon "Contenido desplazable" at bounding box center [257, 33] width 12 height 12
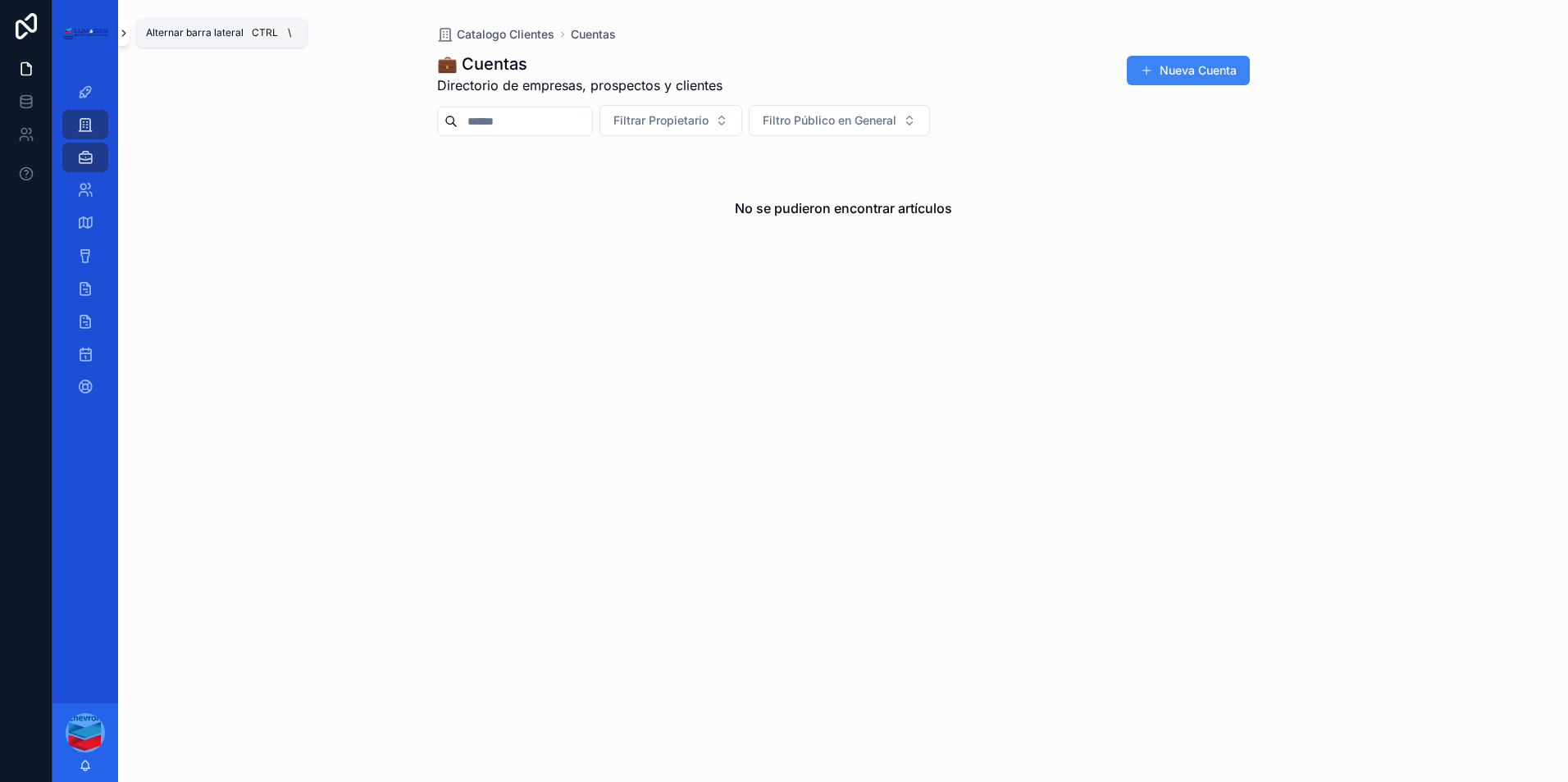
click at [126, 35] on icon "Contenido desplazable" at bounding box center [124, 33] width 12 height 12
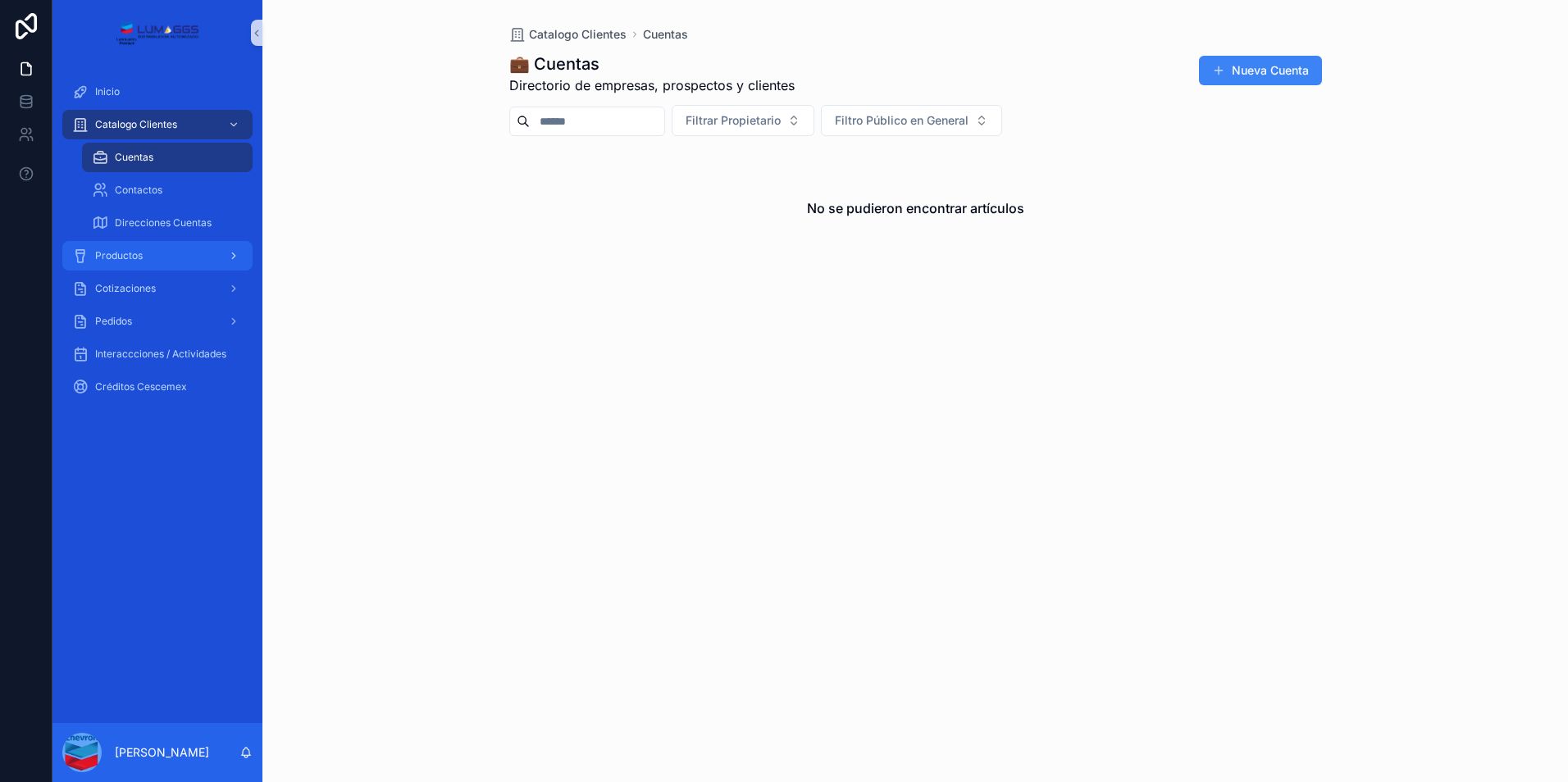
click at [181, 252] on div "Productos" at bounding box center [157, 256] width 171 height 26
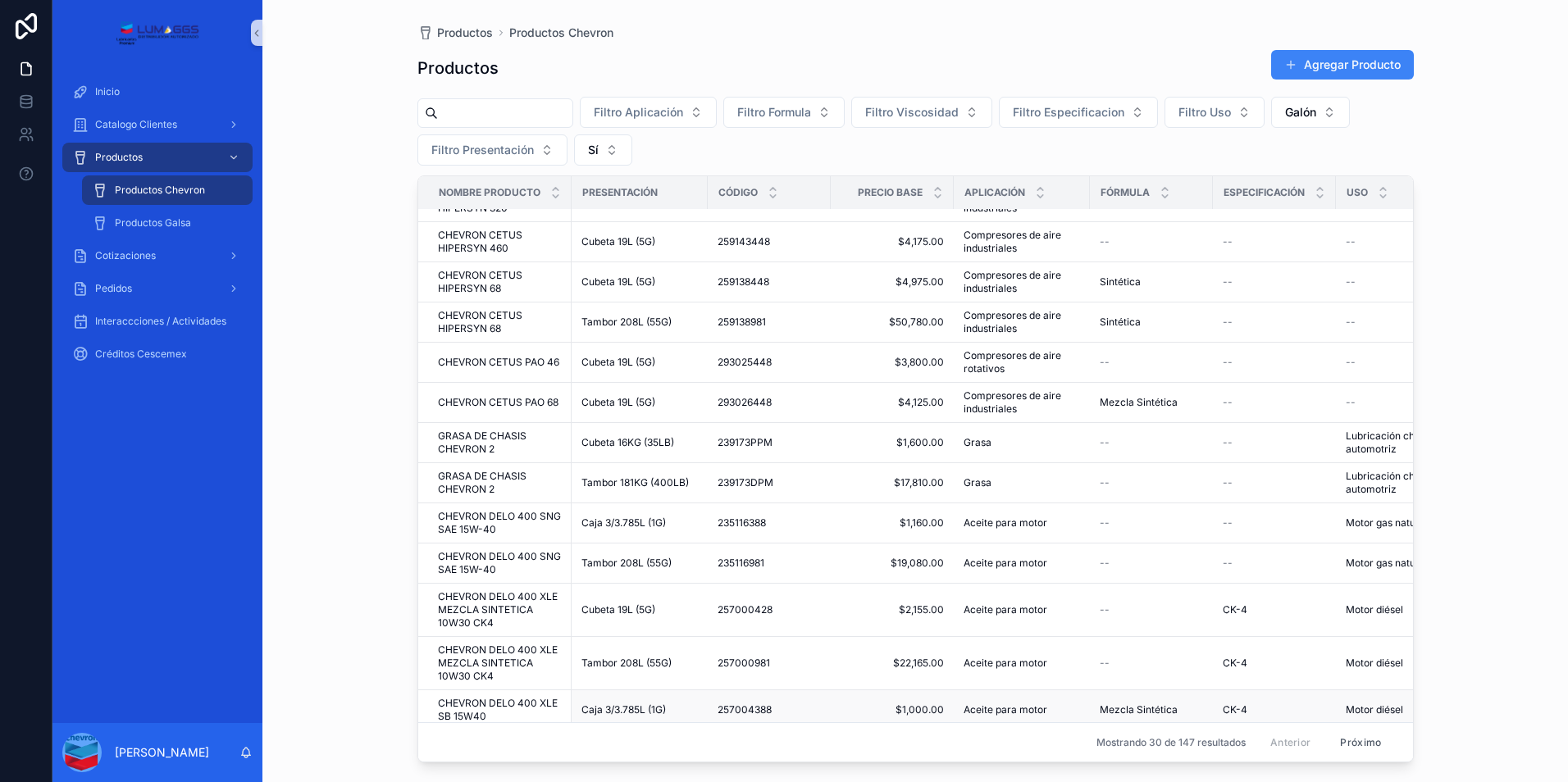
scroll to position [723, 0]
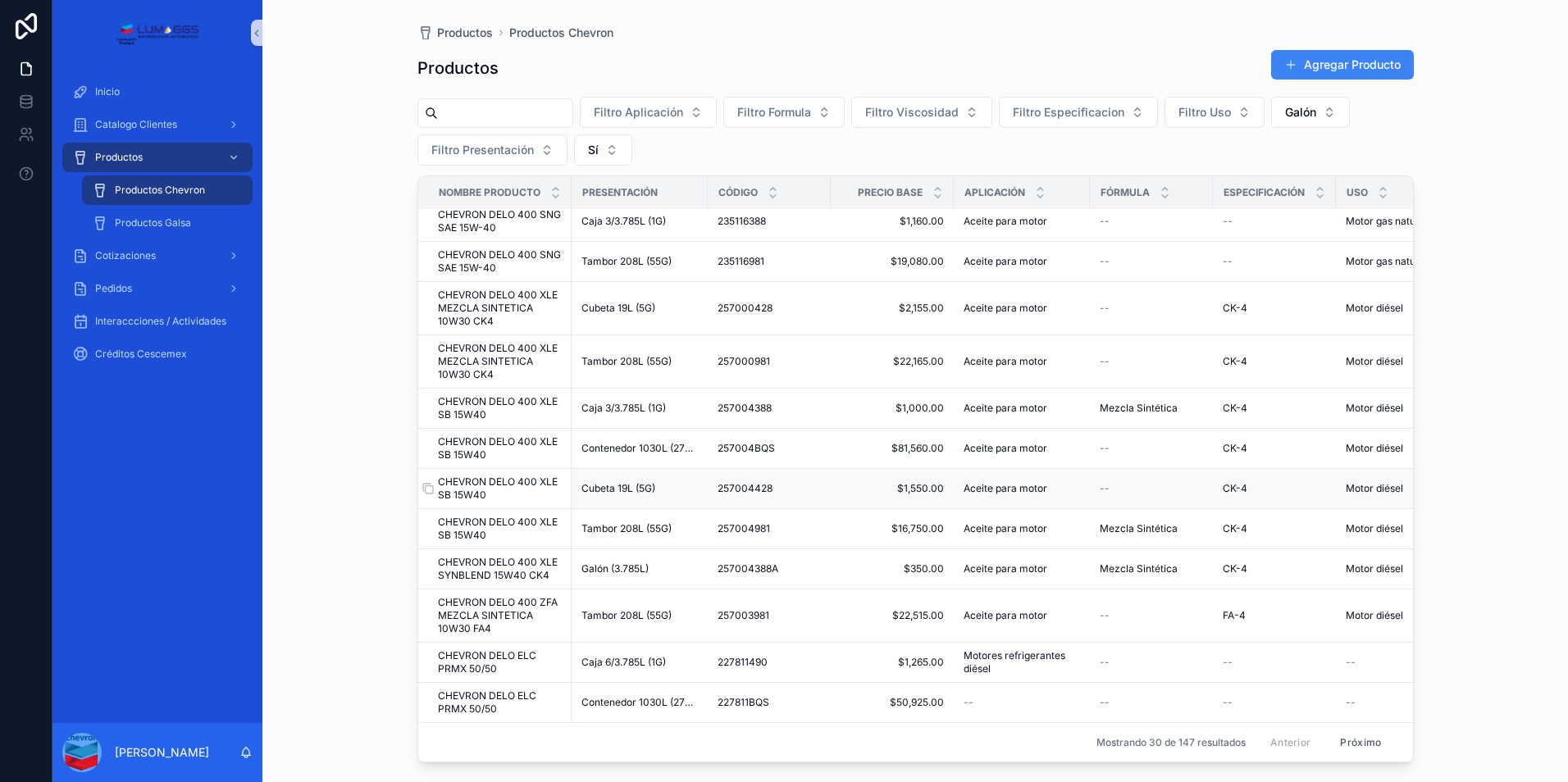
click at [532, 475] on span "CHEVRON DELO 400 XLE SB 15W40" at bounding box center [499, 488] width 124 height 26
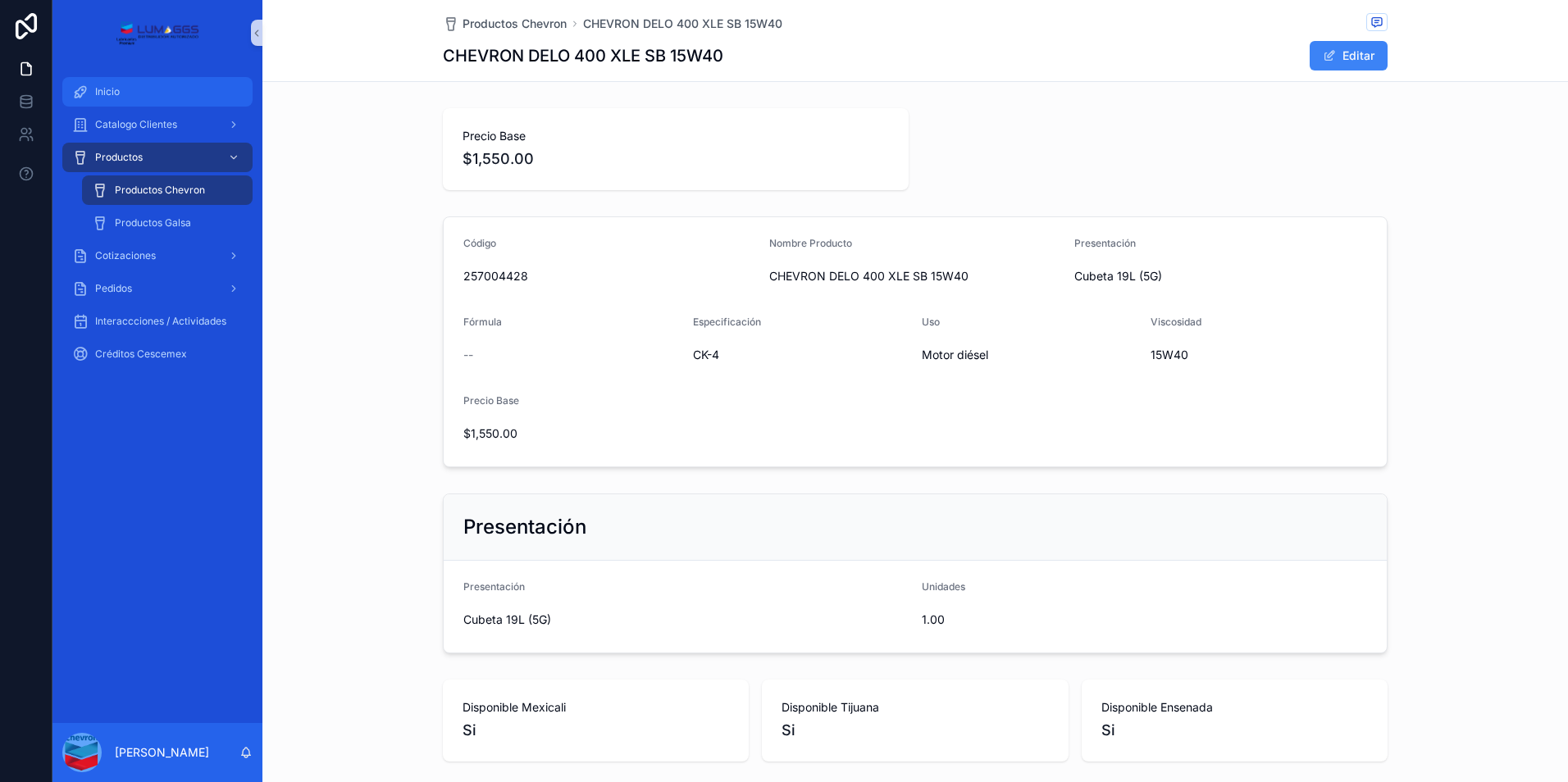
click at [91, 92] on div "Inicio" at bounding box center [157, 92] width 171 height 26
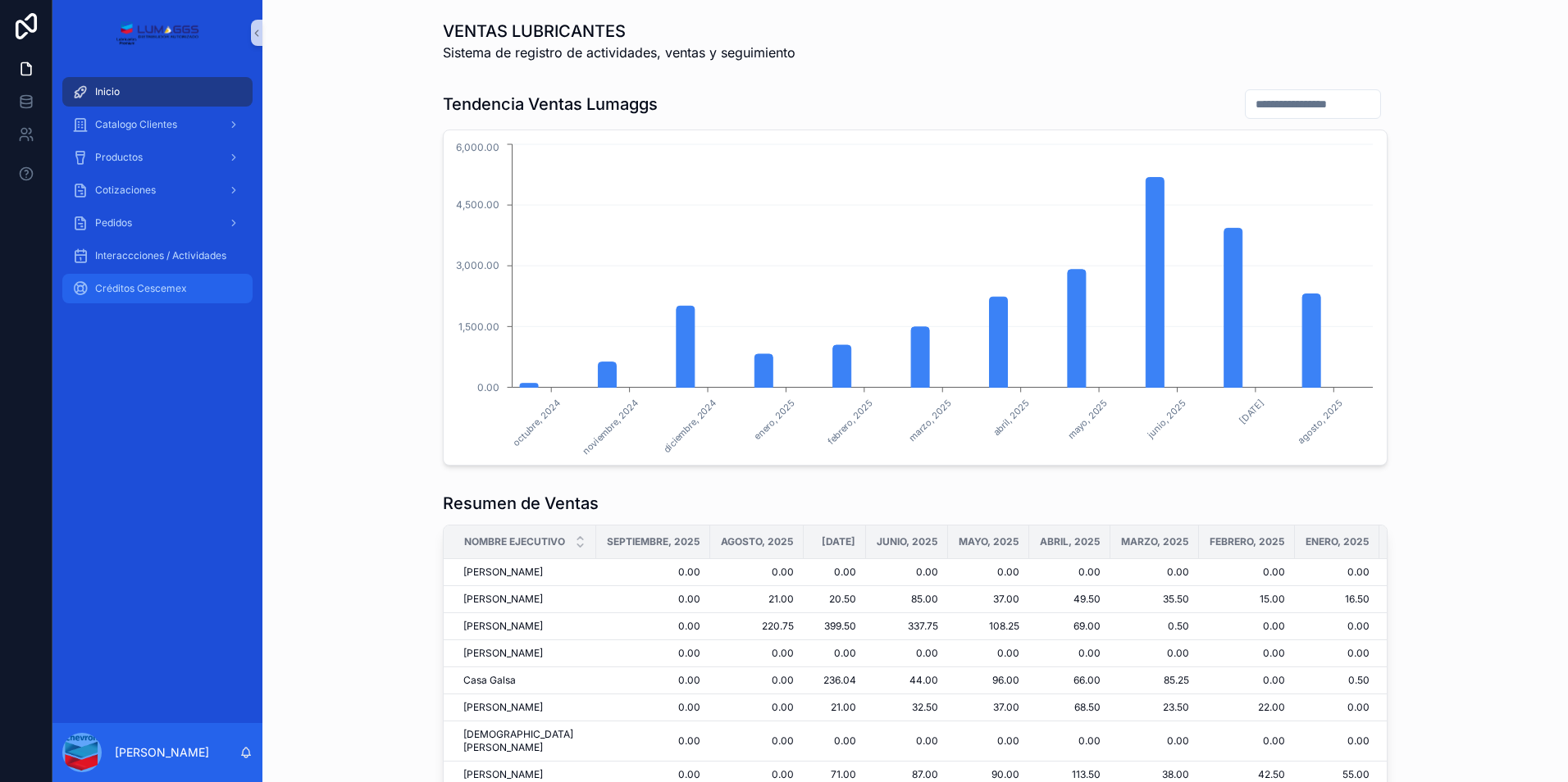
click at [173, 290] on span "Créditos Cescemex" at bounding box center [141, 288] width 92 height 13
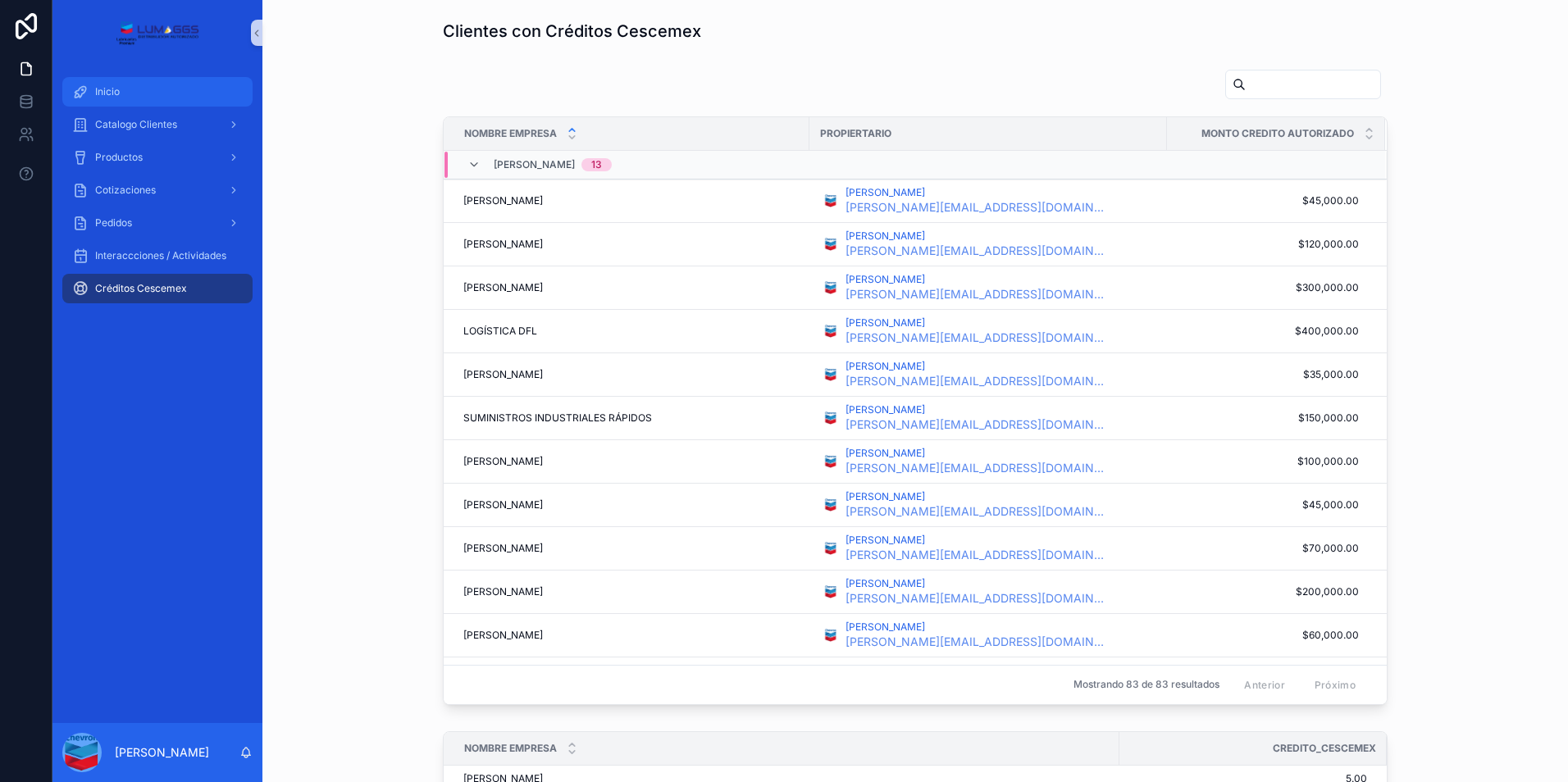
click at [112, 95] on span "Inicio" at bounding box center [107, 91] width 25 height 13
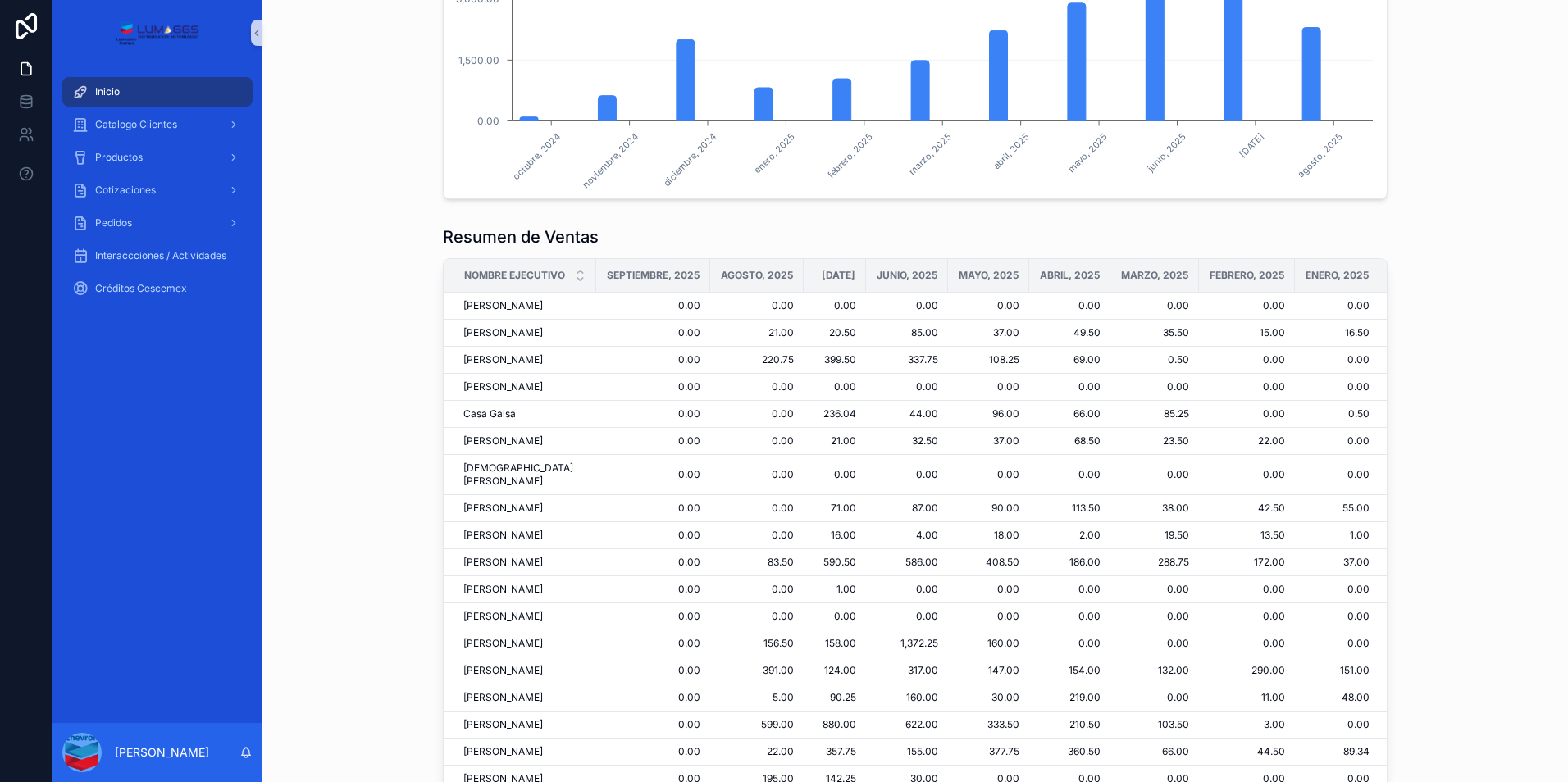
scroll to position [141, 0]
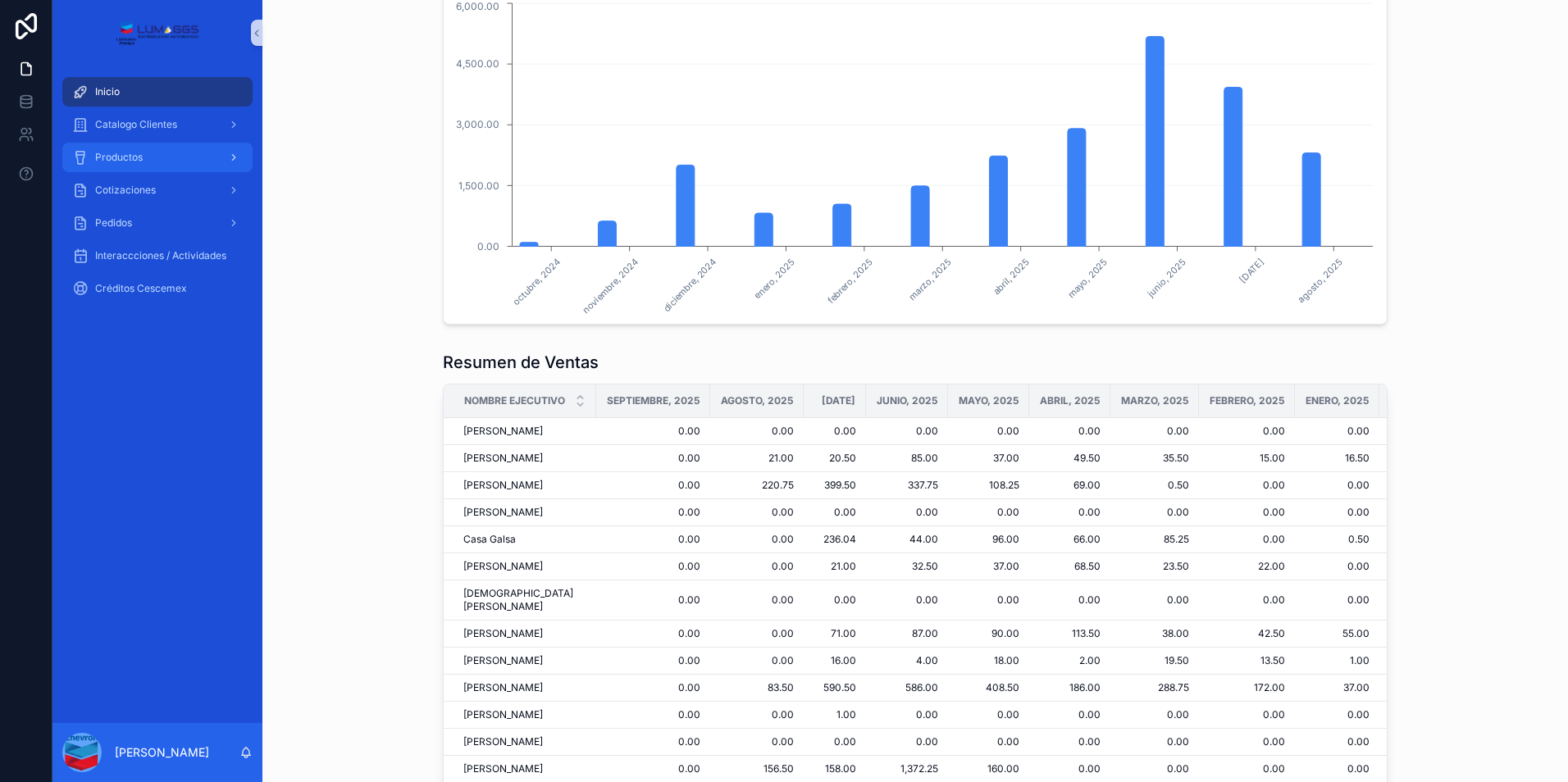
click at [141, 166] on div "Productos" at bounding box center [157, 157] width 171 height 26
